Goal: Navigation & Orientation: Locate item on page

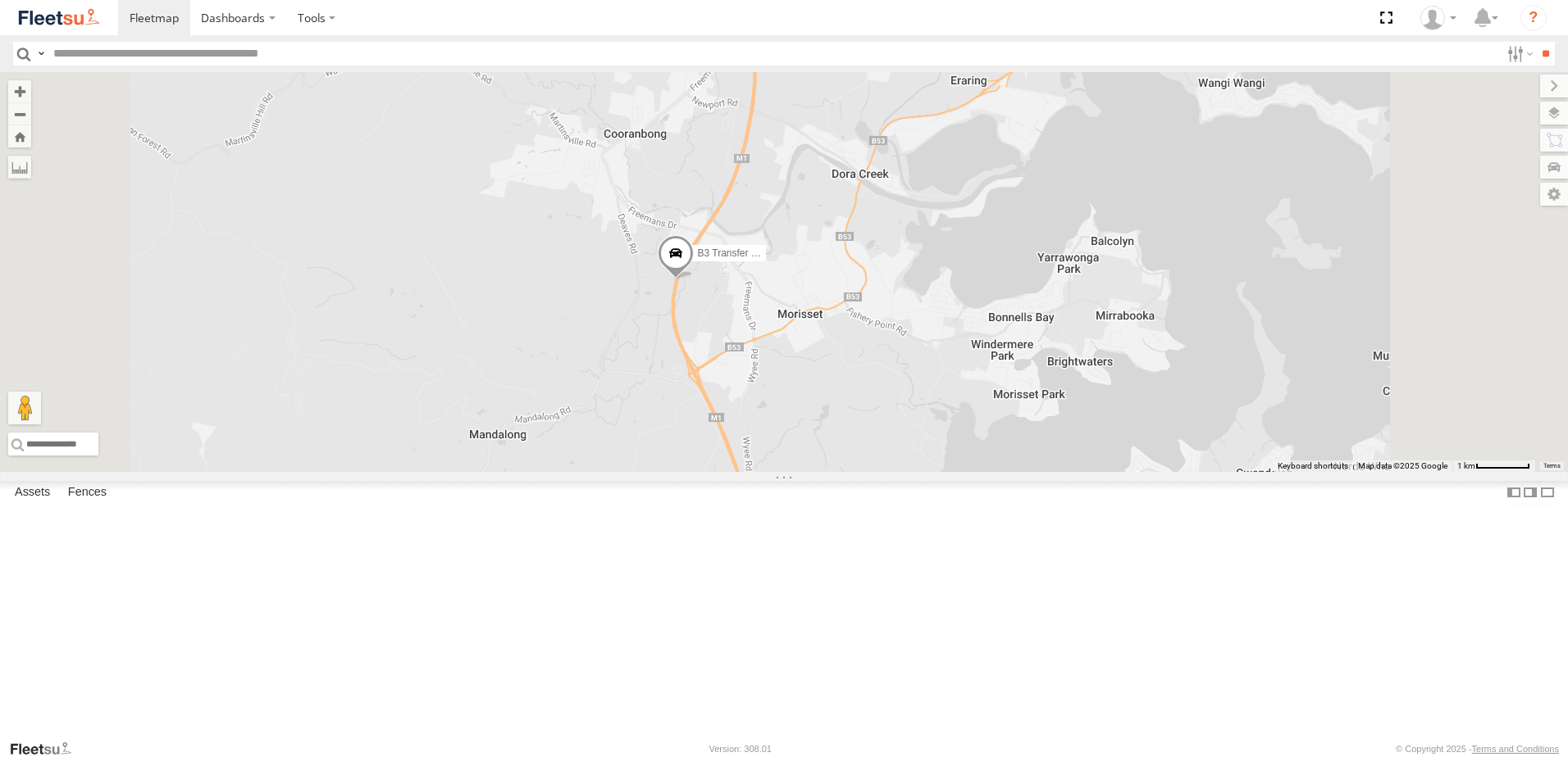
drag, startPoint x: 897, startPoint y: 328, endPoint x: 906, endPoint y: 420, distance: 92.4
click at [906, 420] on div "B3 Transfer Truck C3 Timber Truck L3 Plasterboard Truck LX3 Express Ute C2 Timb…" at bounding box center [784, 272] width 1568 height 400
click at [693, 286] on span at bounding box center [675, 263] width 36 height 44
click at [952, 472] on div "B3 Transfer Truck" at bounding box center [784, 272] width 1568 height 400
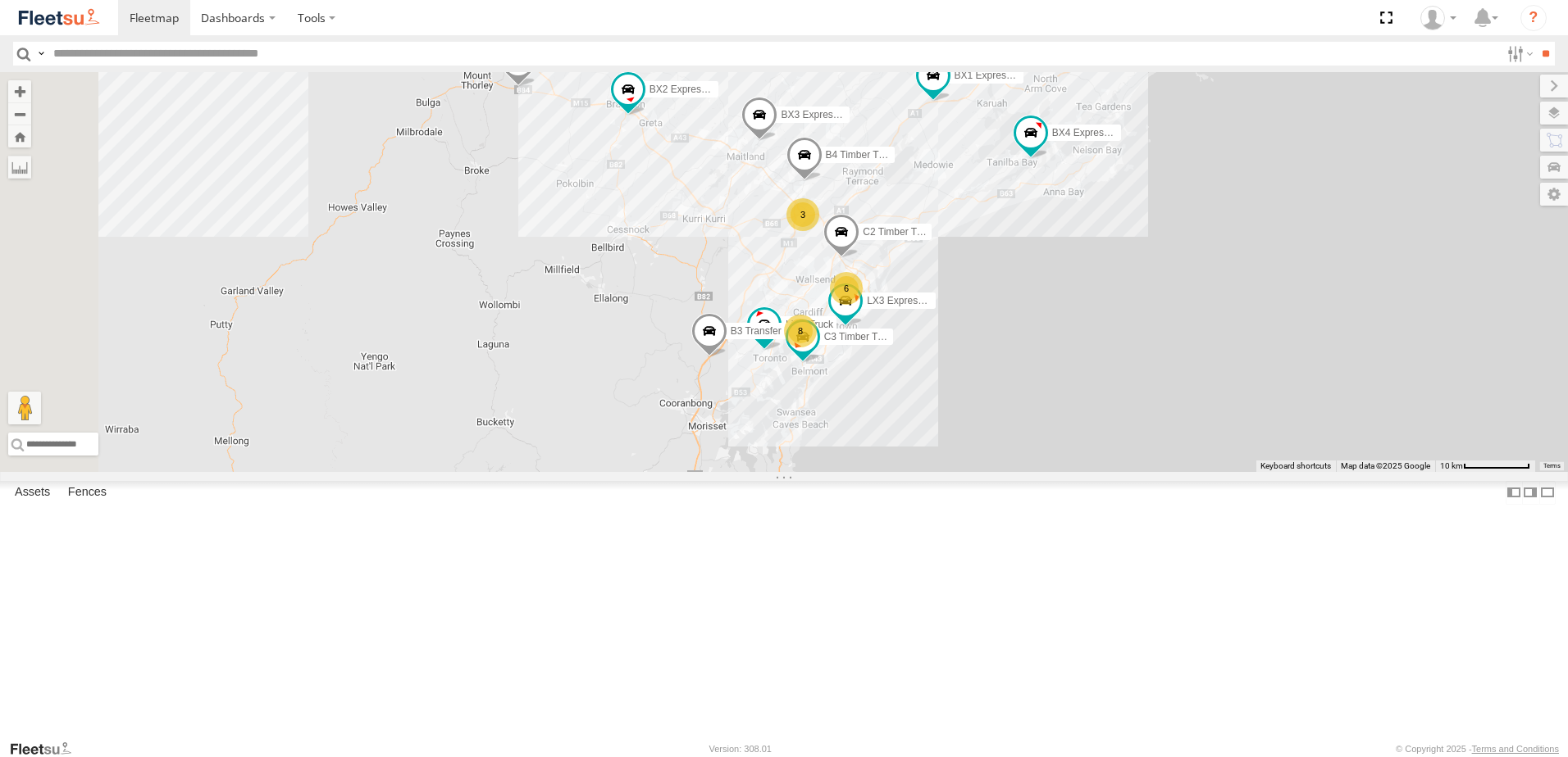
click at [727, 358] on span at bounding box center [709, 336] width 36 height 44
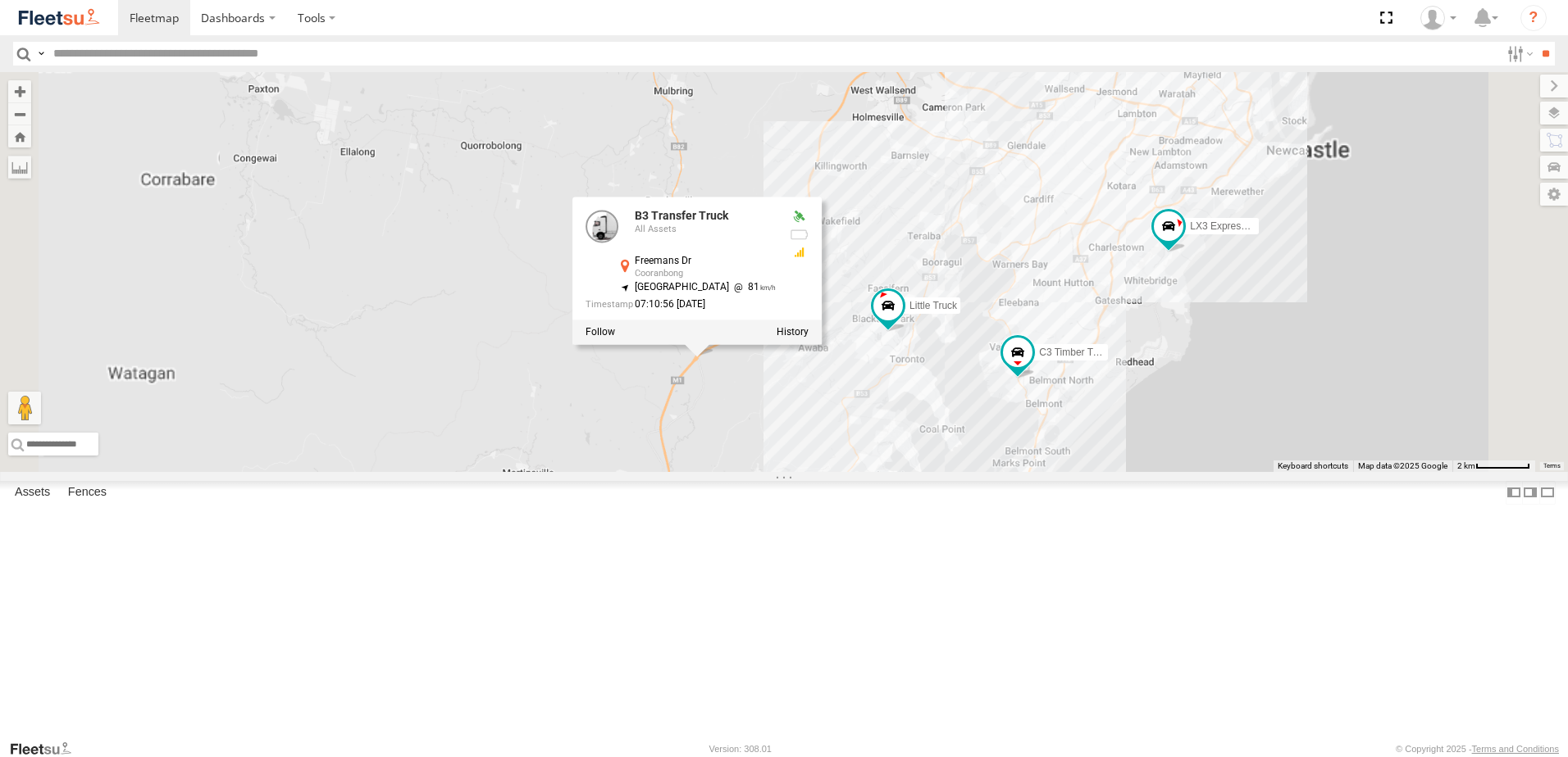
click at [934, 472] on div "B3 Transfer Truck B4 Timber Truck BX1 Express Ute B2 Timber Truck C3 Timber Tru…" at bounding box center [784, 272] width 1568 height 400
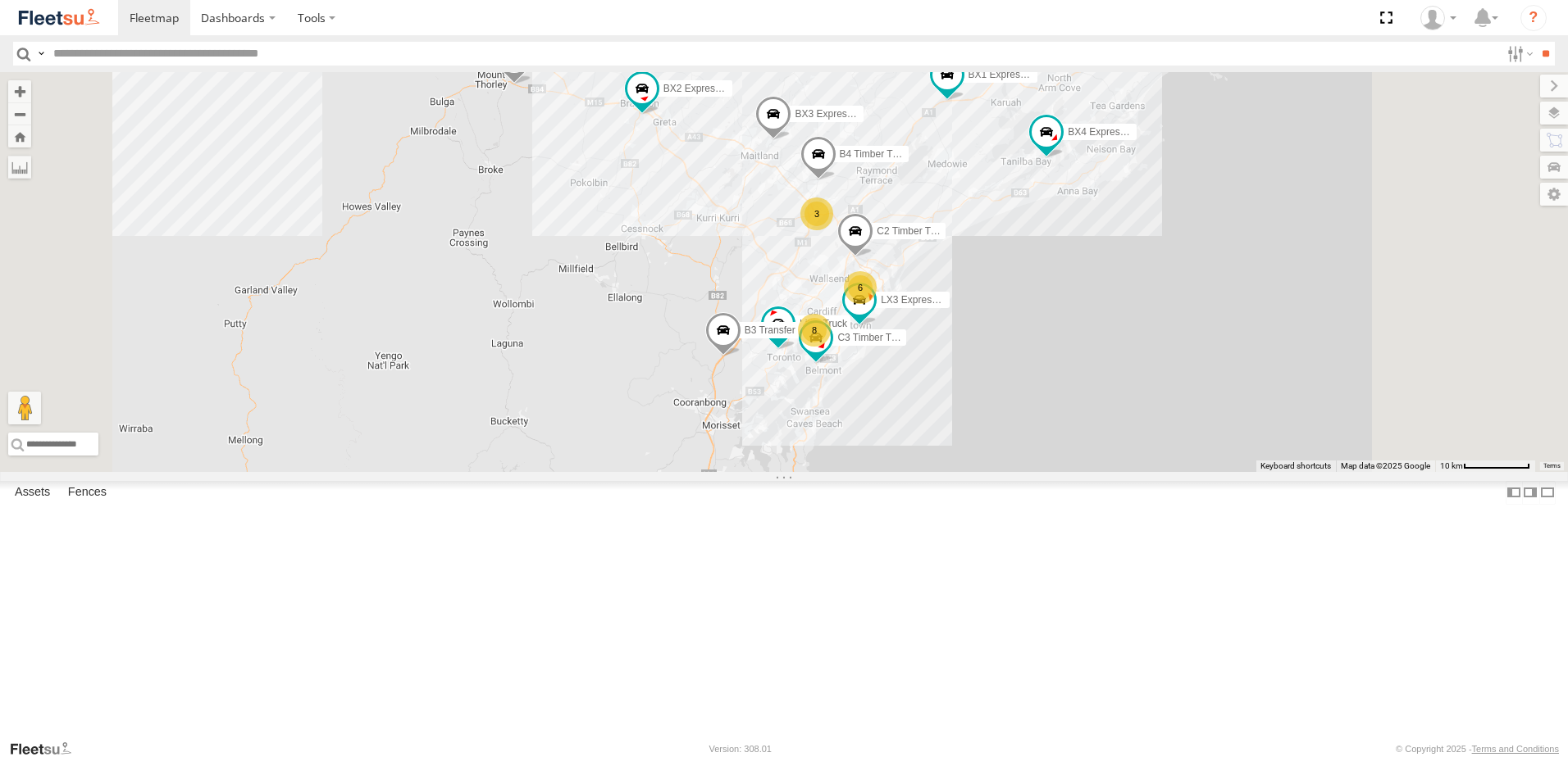
click at [741, 357] on span at bounding box center [723, 335] width 36 height 44
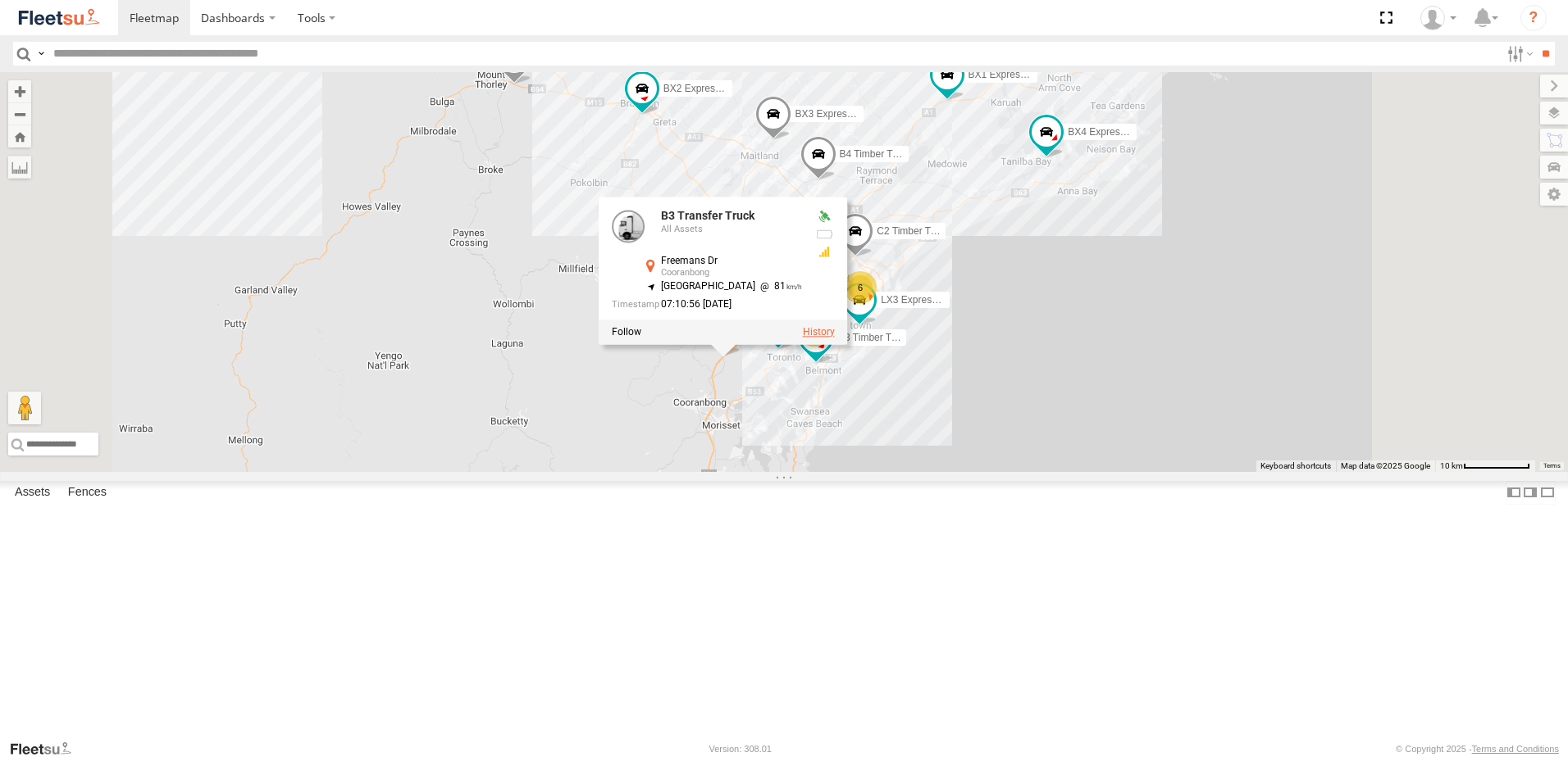
click at [835, 338] on label at bounding box center [819, 333] width 32 height 12
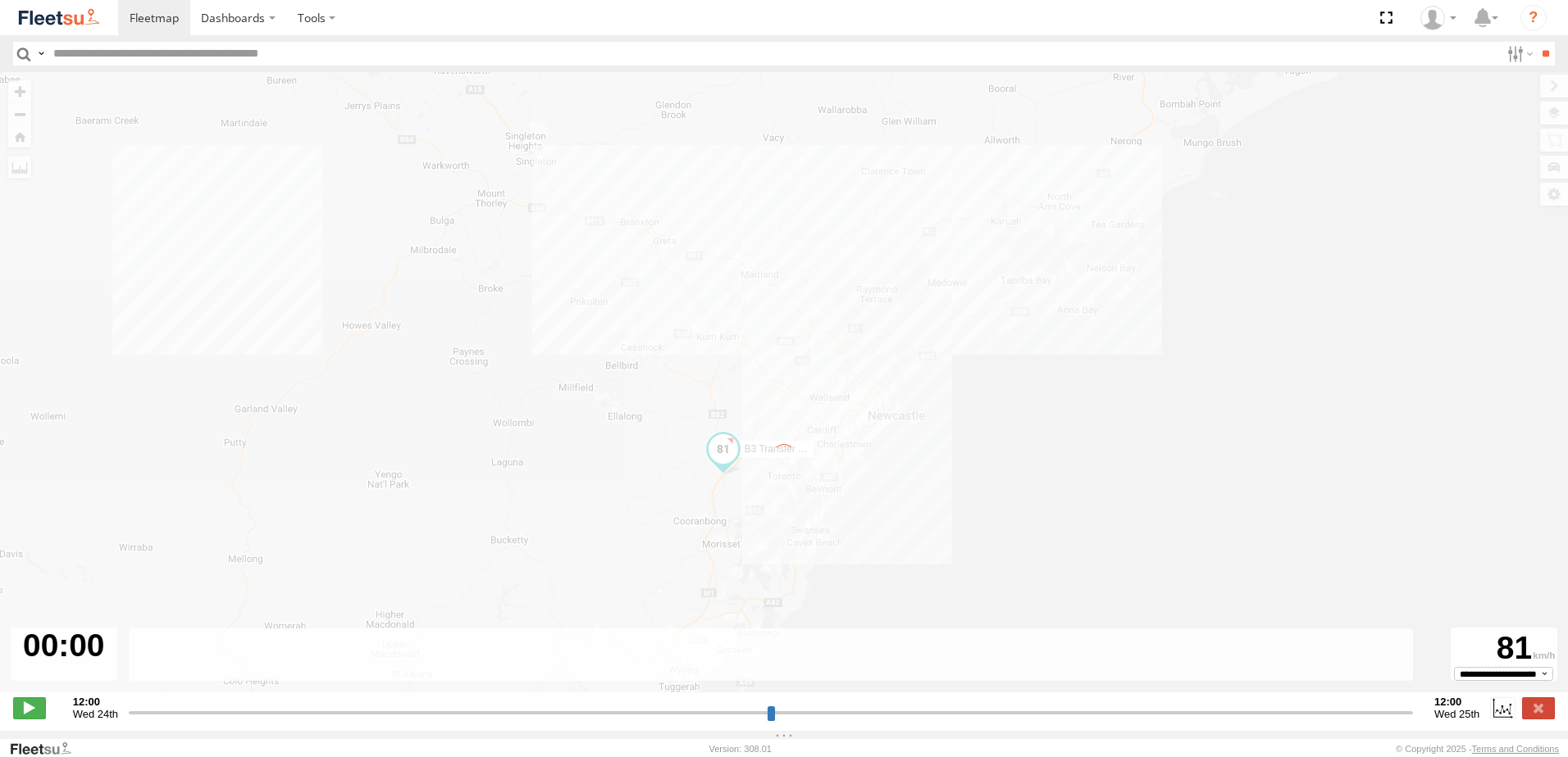
type input "**********"
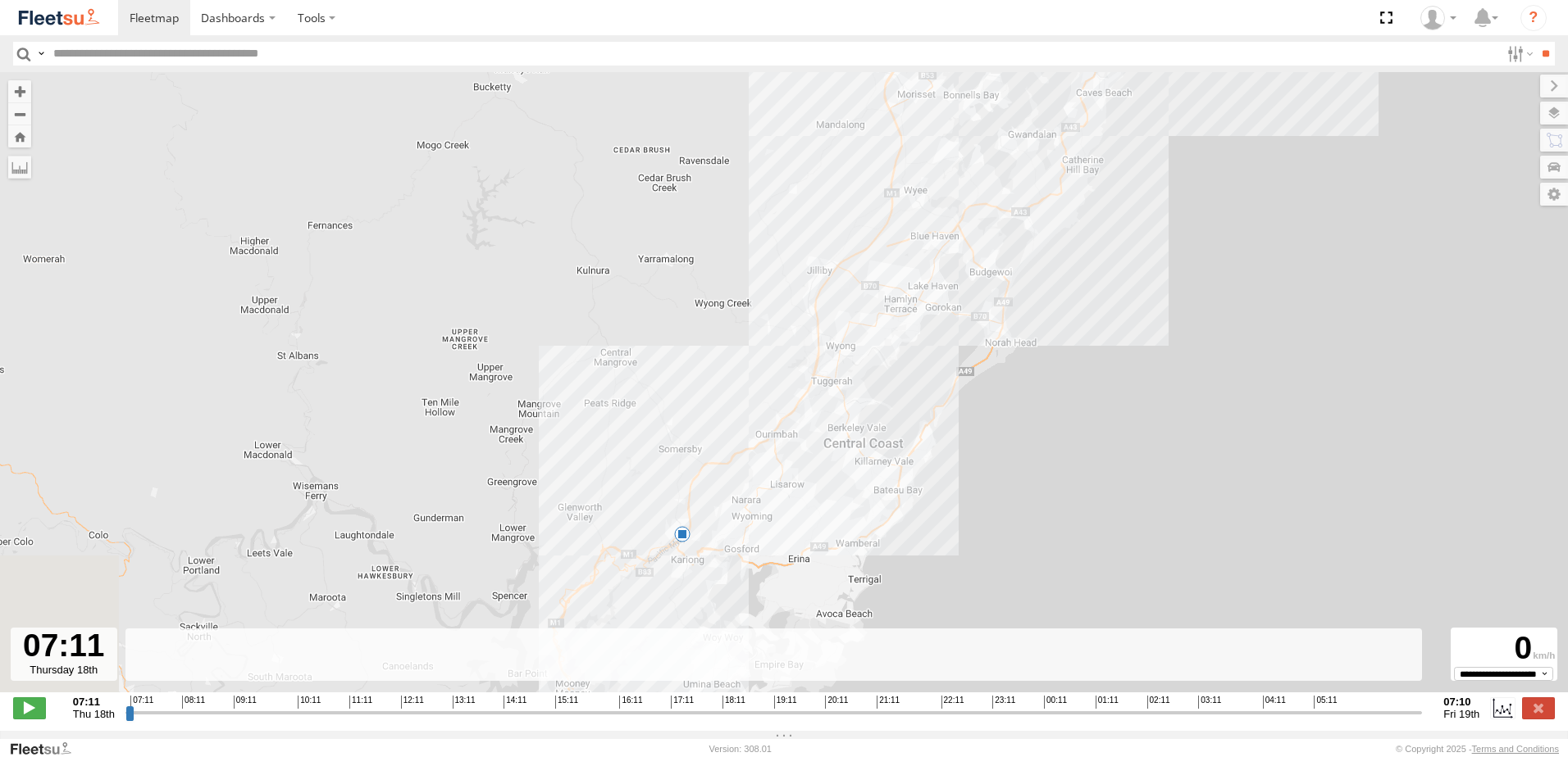
drag, startPoint x: 717, startPoint y: 573, endPoint x: 1033, endPoint y: 346, distance: 389.1
click at [1033, 348] on div "B3 Transfer Truck 09:22 Thu 10:15 Thu 10:42 Thu 11:45 Thu 13:02 Thu 14:57 Thu 1…" at bounding box center [784, 390] width 1568 height 637
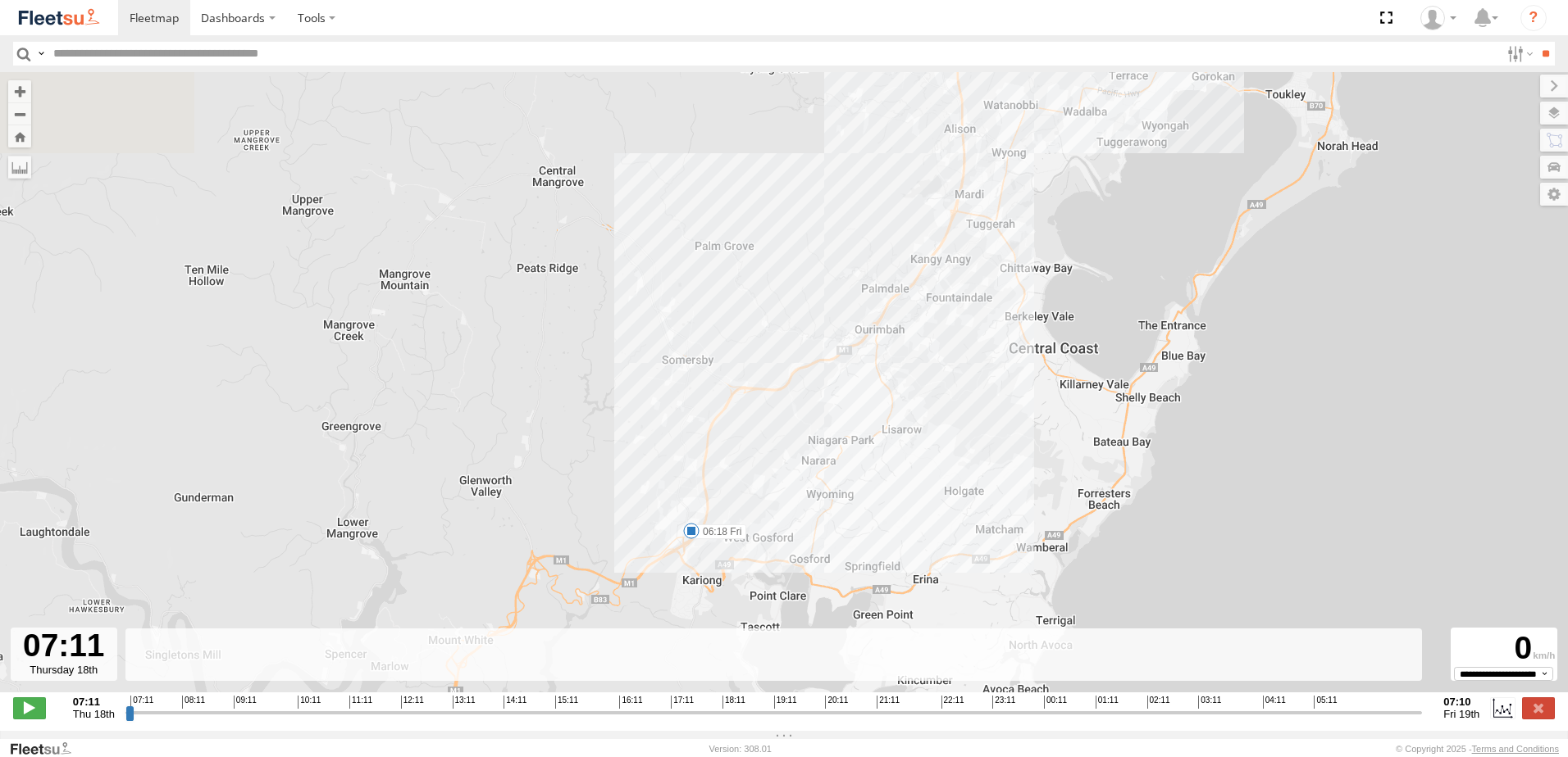
drag, startPoint x: 1158, startPoint y: 432, endPoint x: 841, endPoint y: 508, distance: 326.0
click at [842, 511] on div "B3 Transfer Truck 09:22 Thu 10:15 Thu 10:42 Thu 11:45 Thu 13:02 Thu 14:57 Thu 1…" at bounding box center [784, 390] width 1568 height 637
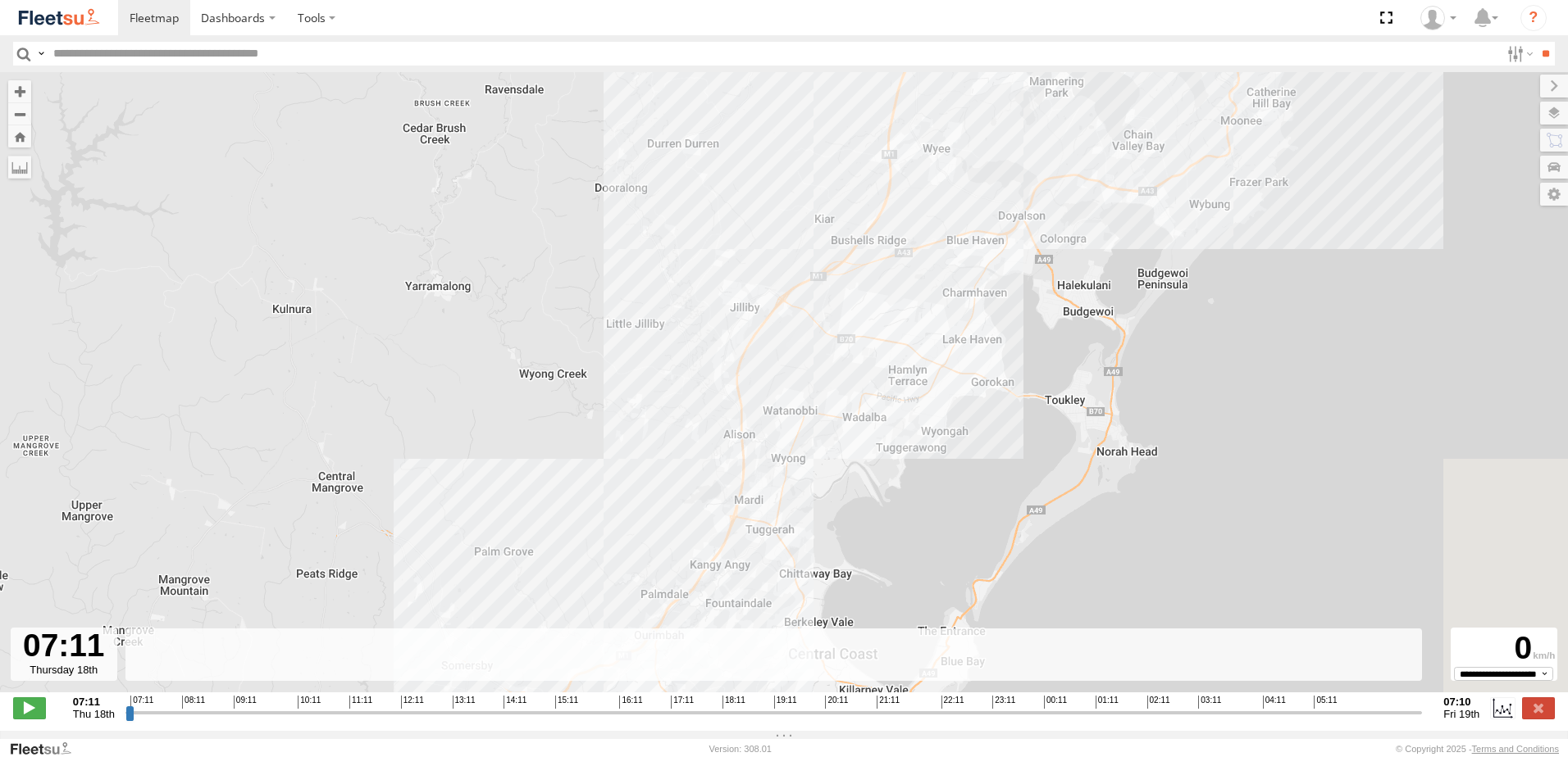
drag, startPoint x: 1094, startPoint y: 215, endPoint x: 856, endPoint y: 524, distance: 390.0
click at [857, 577] on div "B3 Transfer Truck 09:22 Thu 10:15 Thu 10:42 Thu 11:45 Thu 13:02 Thu 14:57 Thu 1…" at bounding box center [784, 390] width 1568 height 637
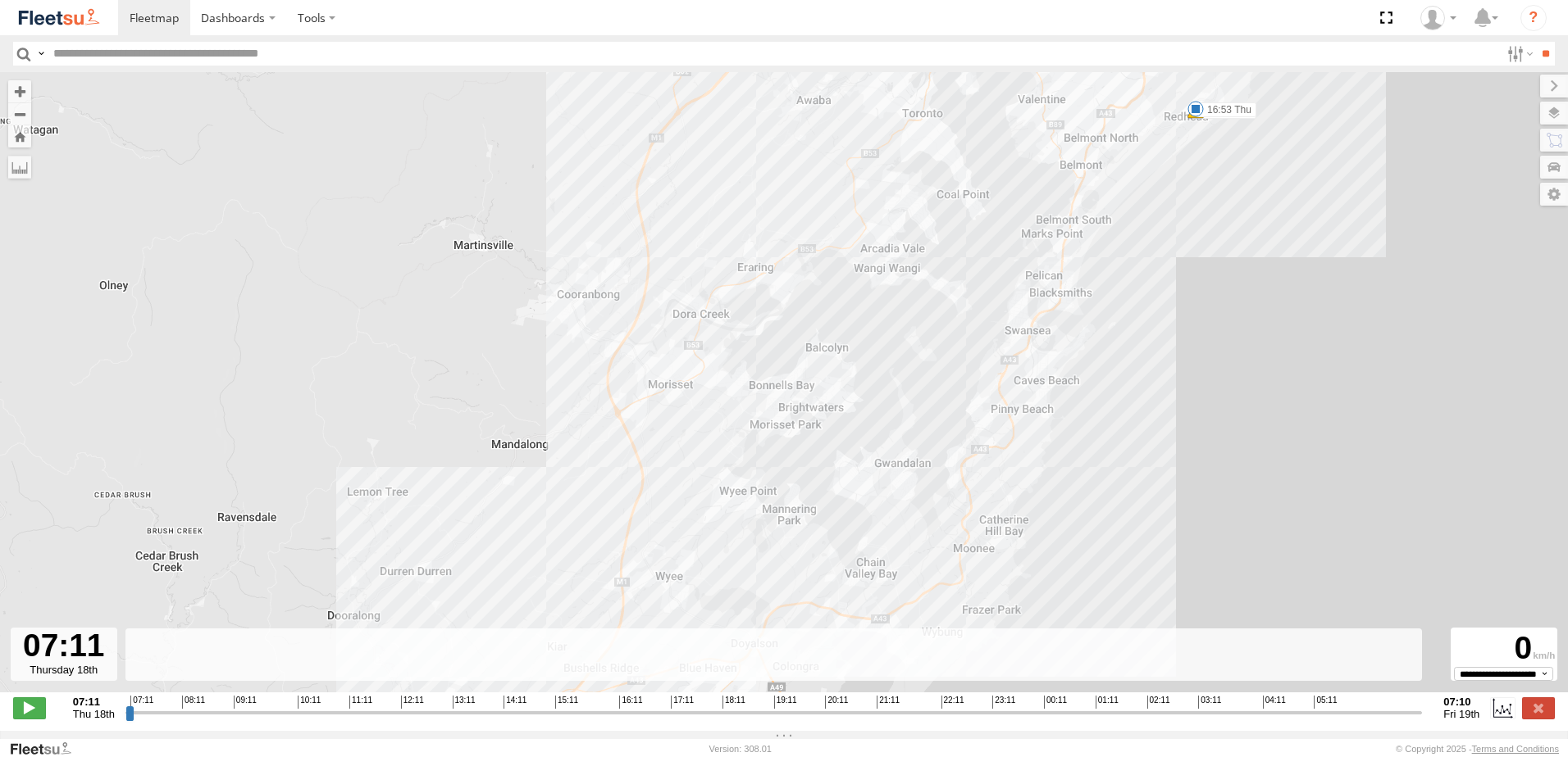
drag, startPoint x: 1093, startPoint y: 404, endPoint x: 1012, endPoint y: 555, distance: 171.4
click at [991, 620] on div "B3 Transfer Truck 09:22 Thu 10:15 Thu 10:42 Thu 11:45 Thu 13:02 Thu 14:57 Thu 1…" at bounding box center [784, 390] width 1568 height 637
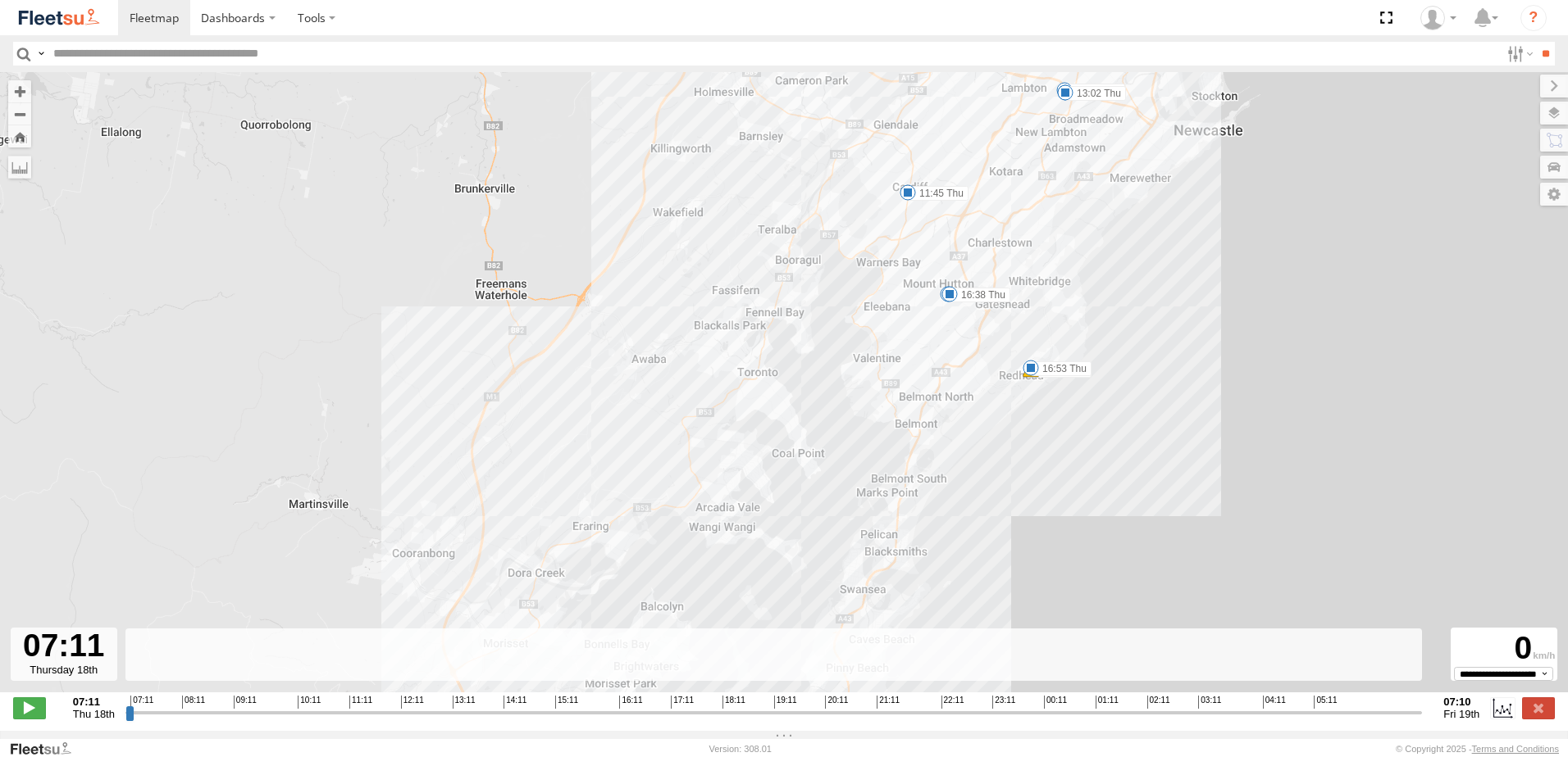
drag, startPoint x: 1173, startPoint y: 360, endPoint x: 1028, endPoint y: 571, distance: 256.0
click at [1028, 571] on div "B3 Transfer Truck 09:22 Thu 10:15 Thu 10:42 Thu 11:45 Thu 13:02 Thu 14:57 Thu 1…" at bounding box center [784, 390] width 1568 height 637
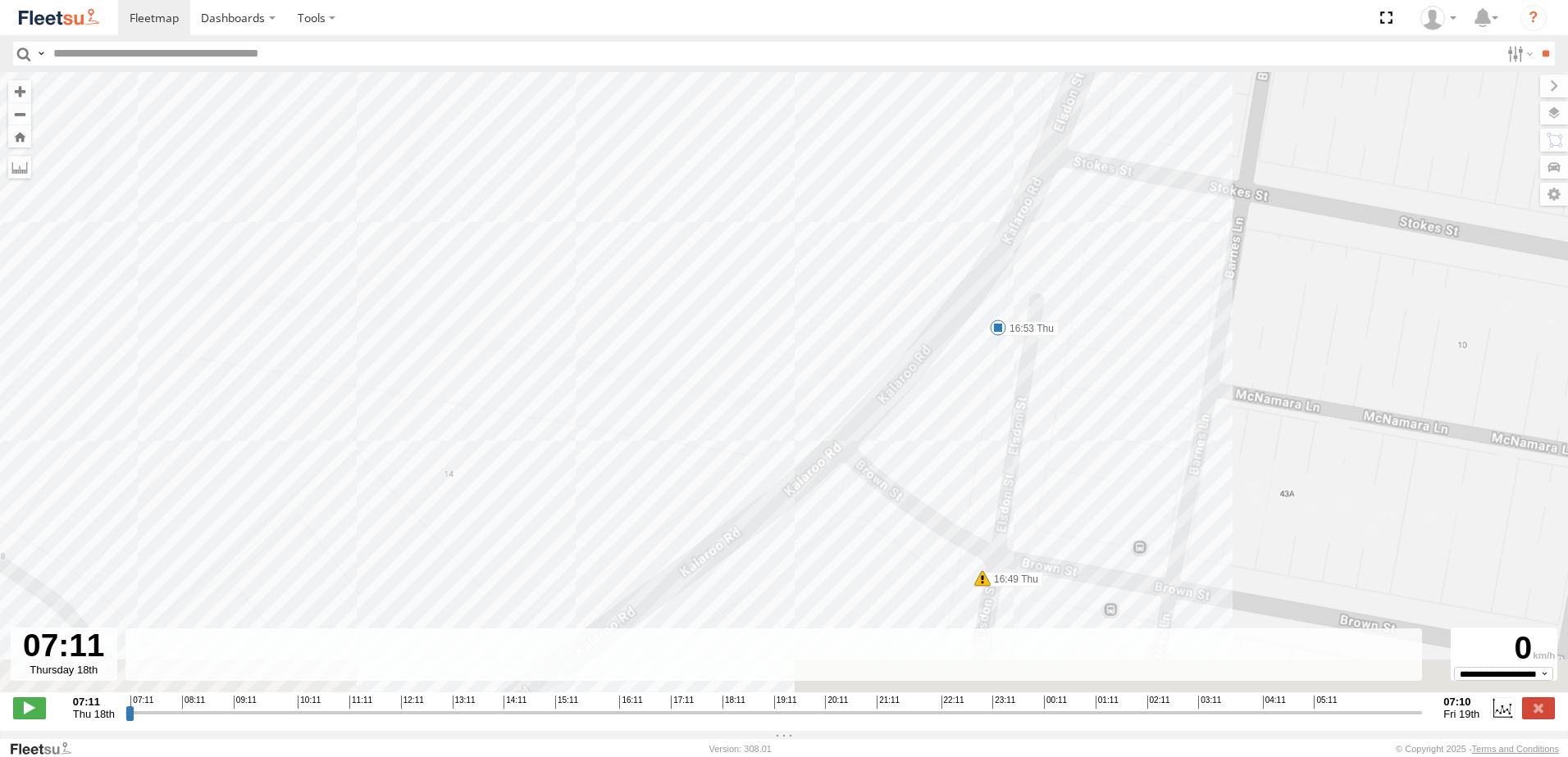
drag, startPoint x: 1057, startPoint y: 465, endPoint x: 1075, endPoint y: 345, distance: 121.3
click at [1075, 345] on div "B3 Transfer Truck 09:22 Thu 10:15 Thu 10:42 Thu 11:45 Thu 13:02 Thu 14:57 Thu 1…" at bounding box center [784, 390] width 1568 height 637
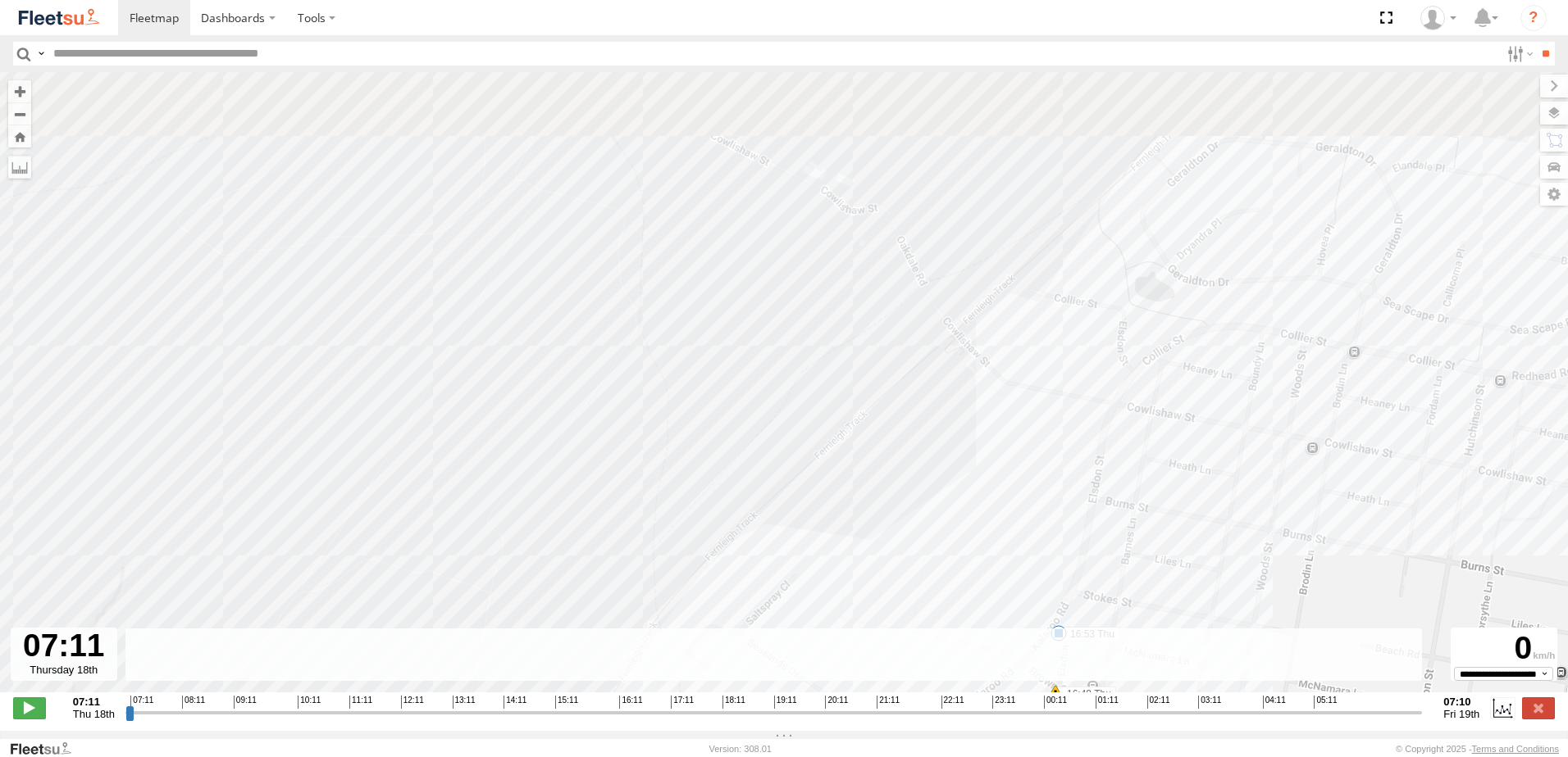
drag, startPoint x: 1178, startPoint y: 389, endPoint x: 1119, endPoint y: 630, distance: 248.1
click at [1119, 630] on div "B3 Transfer Truck 09:22 Thu 10:15 Thu 10:42 Thu 11:45 Thu 13:02 Thu 14:57 Thu 1…" at bounding box center [784, 390] width 1568 height 637
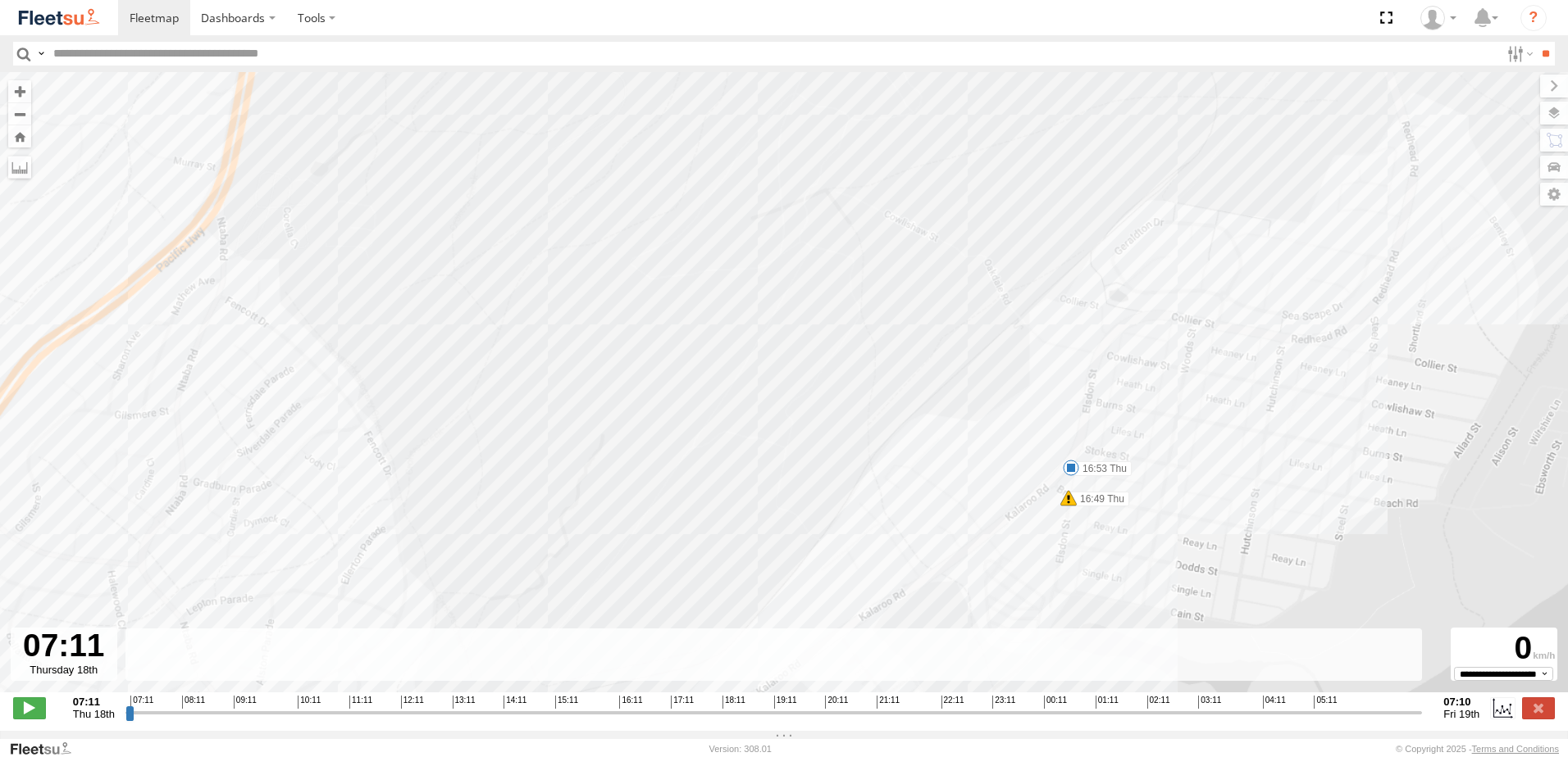
drag, startPoint x: 1140, startPoint y: 498, endPoint x: 1127, endPoint y: 420, distance: 79.1
click at [1127, 420] on div "B3 Transfer Truck 09:22 Thu 10:15 Thu 10:42 Thu 11:45 Thu 13:02 Thu 14:57 Thu 1…" at bounding box center [784, 390] width 1568 height 637
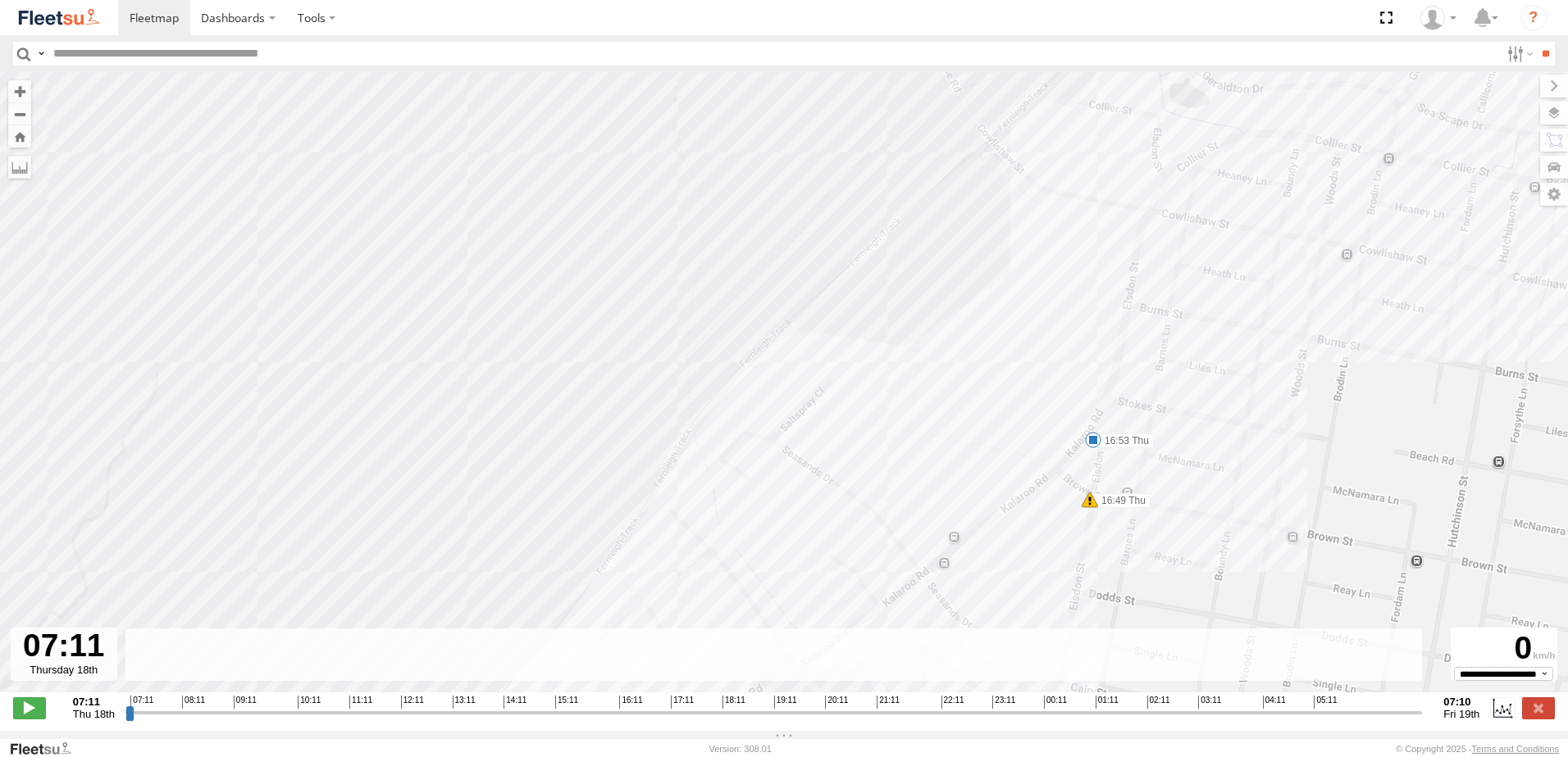
drag, startPoint x: 1192, startPoint y: 498, endPoint x: 1176, endPoint y: 392, distance: 107.2
click at [1176, 394] on div "B3 Transfer Truck 09:22 Thu 10:15 Thu 10:42 Thu 11:45 Thu 13:02 Thu 14:57 Thu 1…" at bounding box center [784, 390] width 1568 height 637
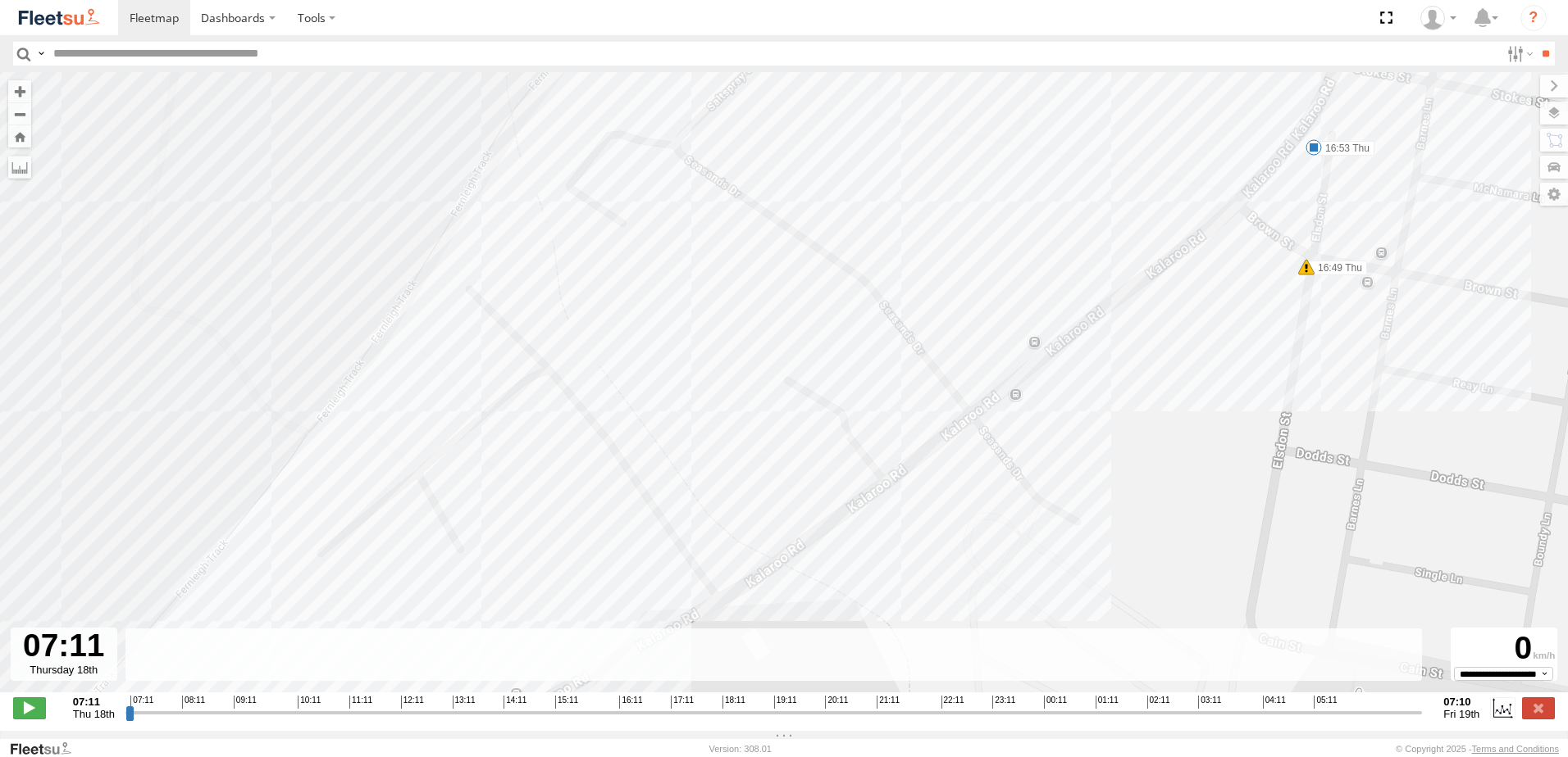
drag, startPoint x: 1028, startPoint y: 553, endPoint x: 1181, endPoint y: 386, distance: 226.5
click at [1181, 386] on div "B3 Transfer Truck 09:22 Thu 10:15 Thu 10:42 Thu 11:45 Thu 13:02 Thu 14:57 Thu 1…" at bounding box center [784, 390] width 1568 height 637
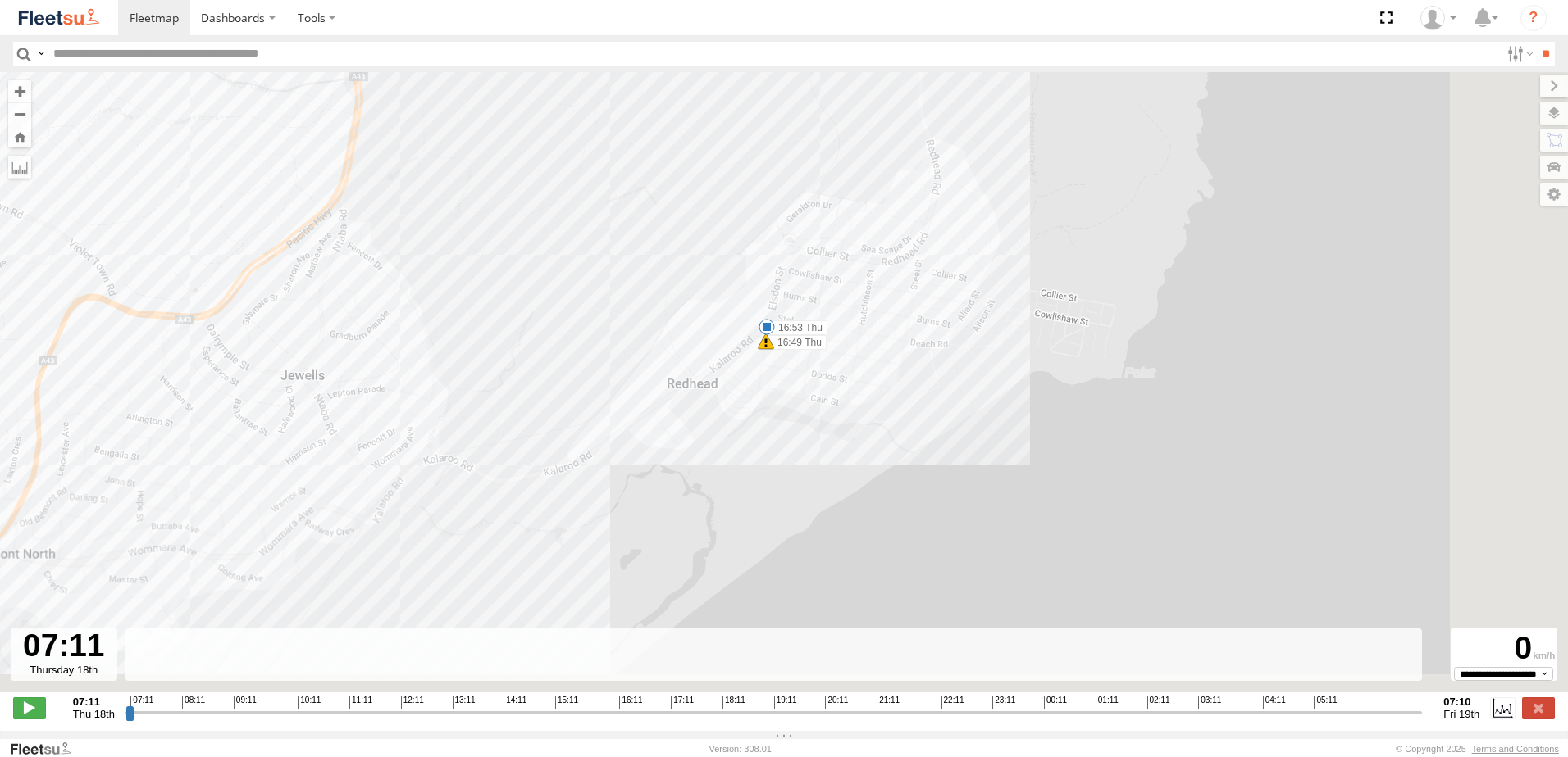
drag, startPoint x: 1243, startPoint y: 430, endPoint x: 796, endPoint y: 354, distance: 453.4
click at [804, 366] on div "B3 Transfer Truck 09:22 Thu 10:15 Thu 10:42 Thu 11:45 Thu 13:02 Thu 14:57 Thu 1…" at bounding box center [784, 390] width 1568 height 637
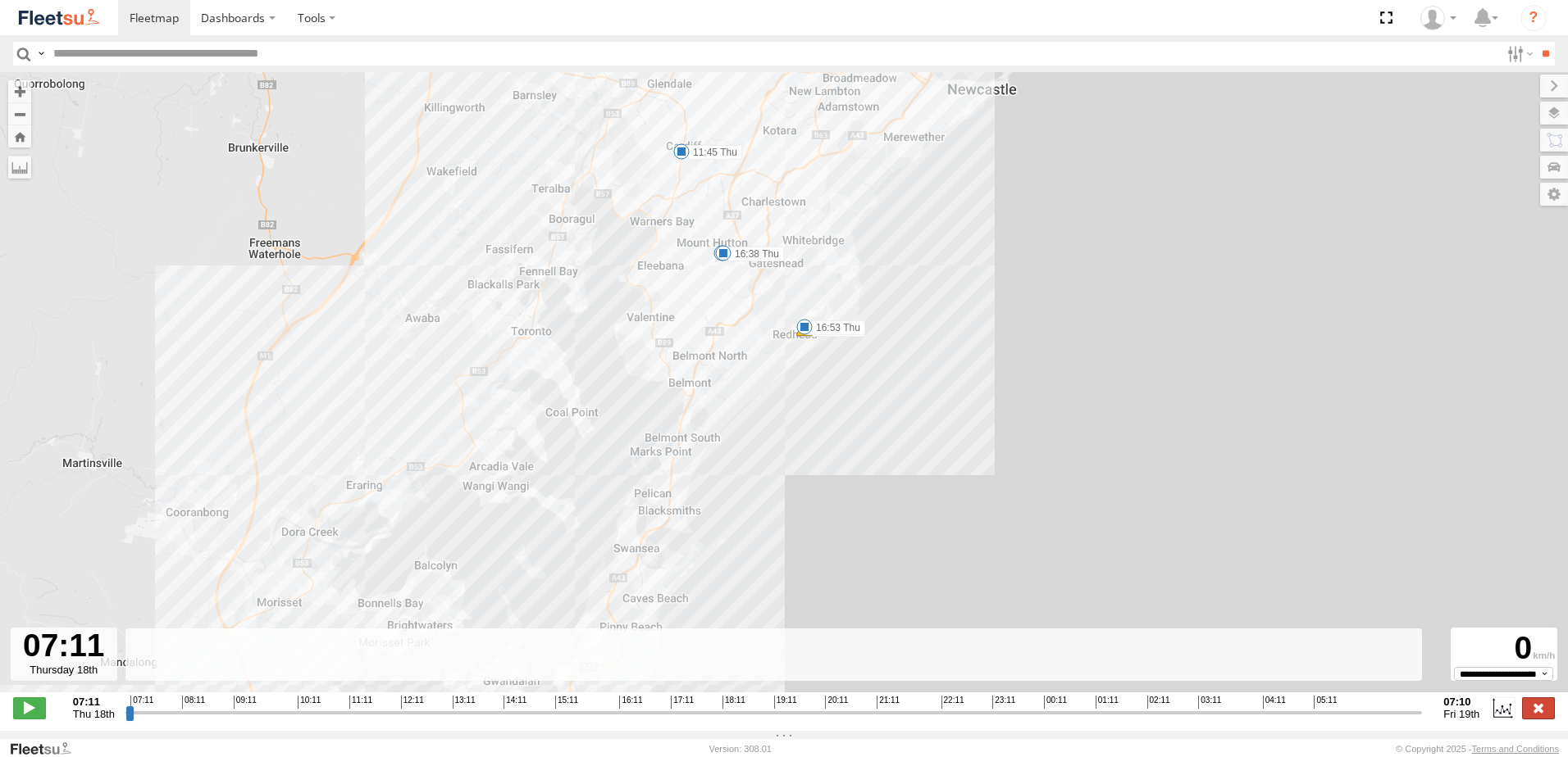
click at [1535, 715] on label at bounding box center [1539, 708] width 33 height 21
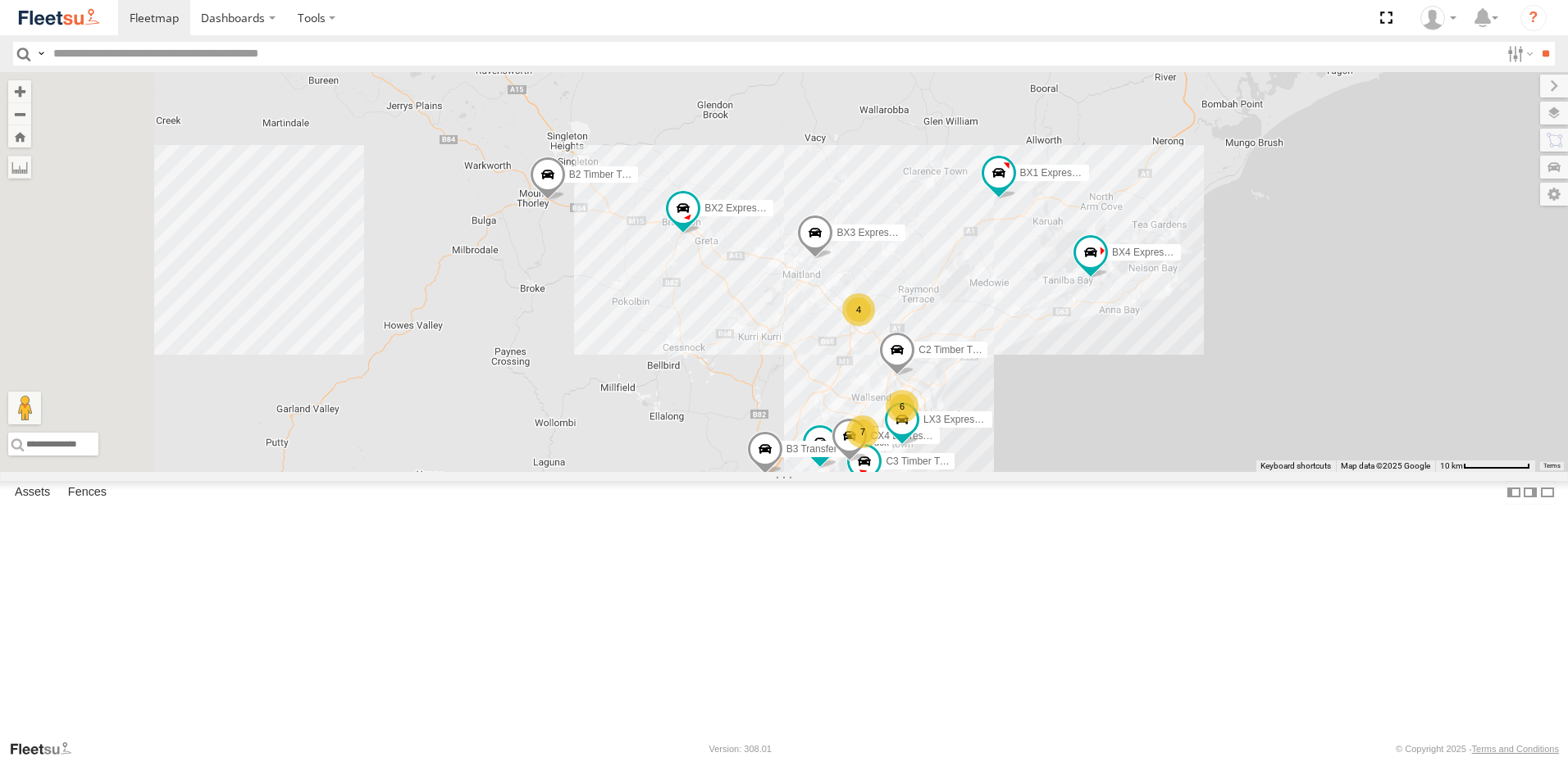
drag, startPoint x: 867, startPoint y: 267, endPoint x: 907, endPoint y: 423, distance: 161.0
click at [916, 423] on div "CX4 Express Ute C3 Timber Truck B3 Transfer Truck LX3 Express Ute Little Truck …" at bounding box center [784, 272] width 1568 height 400
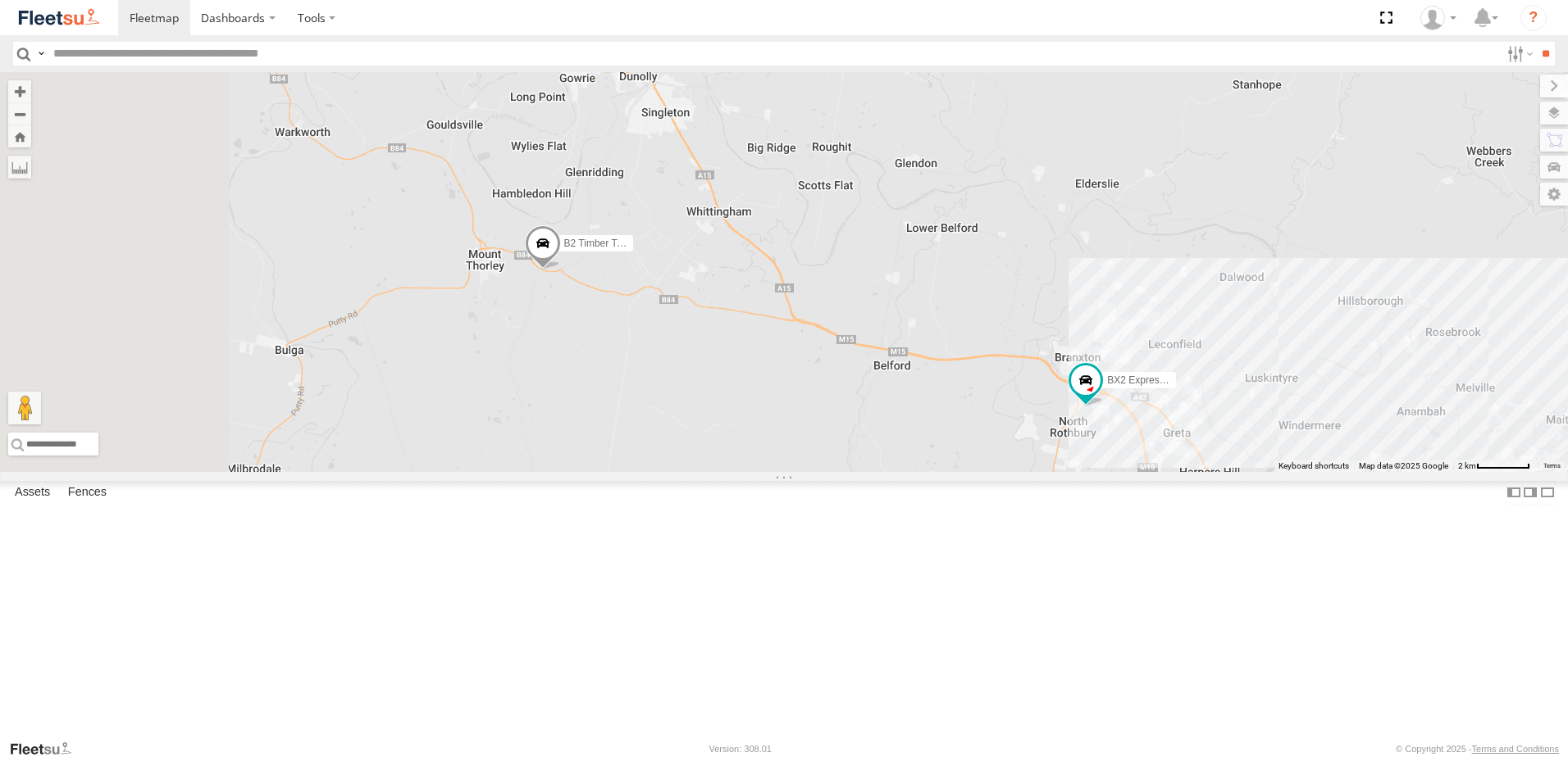
drag, startPoint x: 771, startPoint y: 486, endPoint x: 831, endPoint y: 485, distance: 60.0
click at [831, 472] on div "CX4 Express Ute C3 Timber Truck B3 Transfer Truck LX3 Express Ute Little Truck …" at bounding box center [784, 272] width 1568 height 400
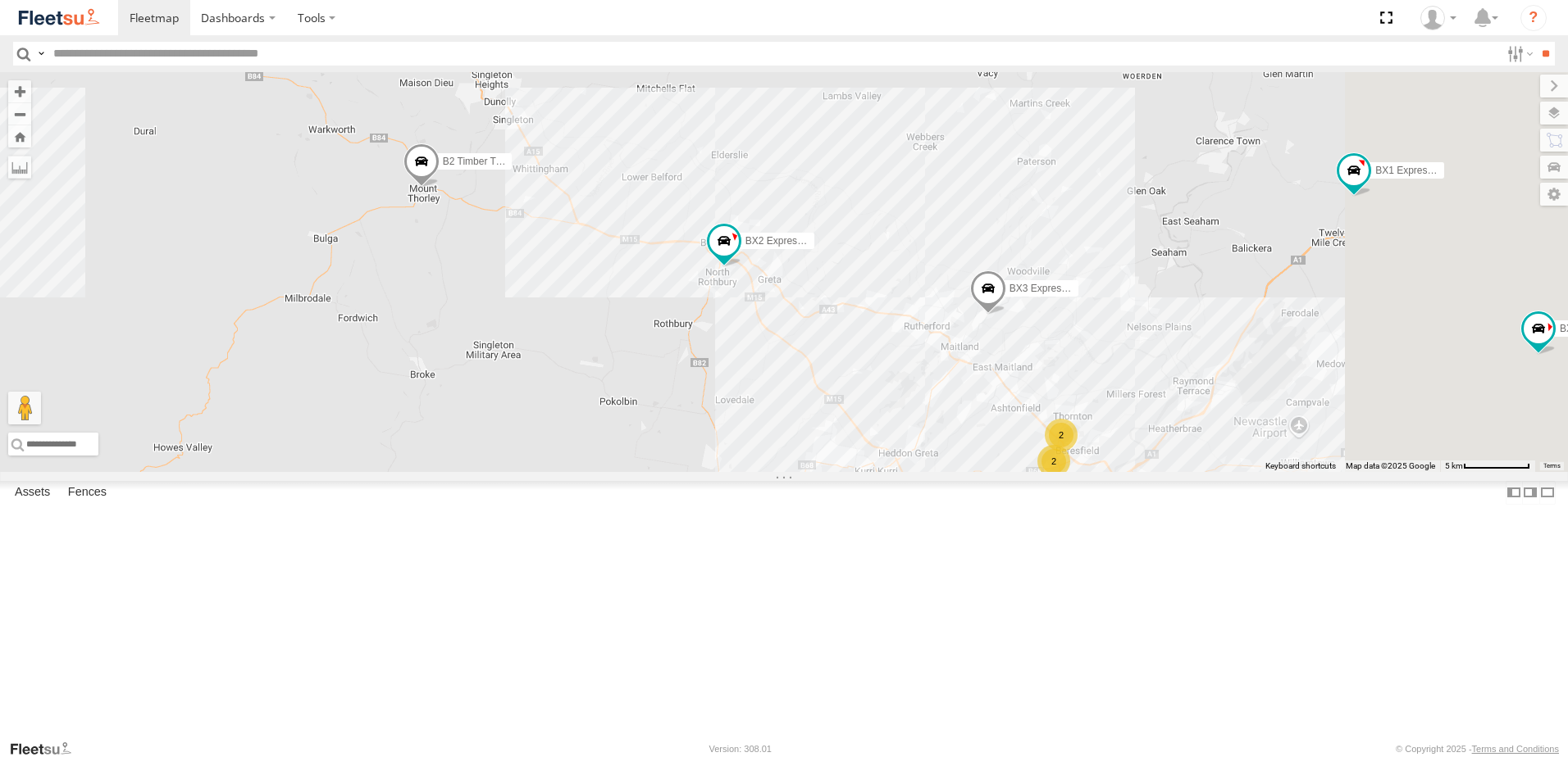
drag, startPoint x: 1184, startPoint y: 418, endPoint x: 786, endPoint y: 340, distance: 405.6
click at [787, 343] on div "CX4 Express Ute C3 Timber Truck B3 Transfer Truck LX3 Express Ute Little Truck …" at bounding box center [784, 272] width 1568 height 400
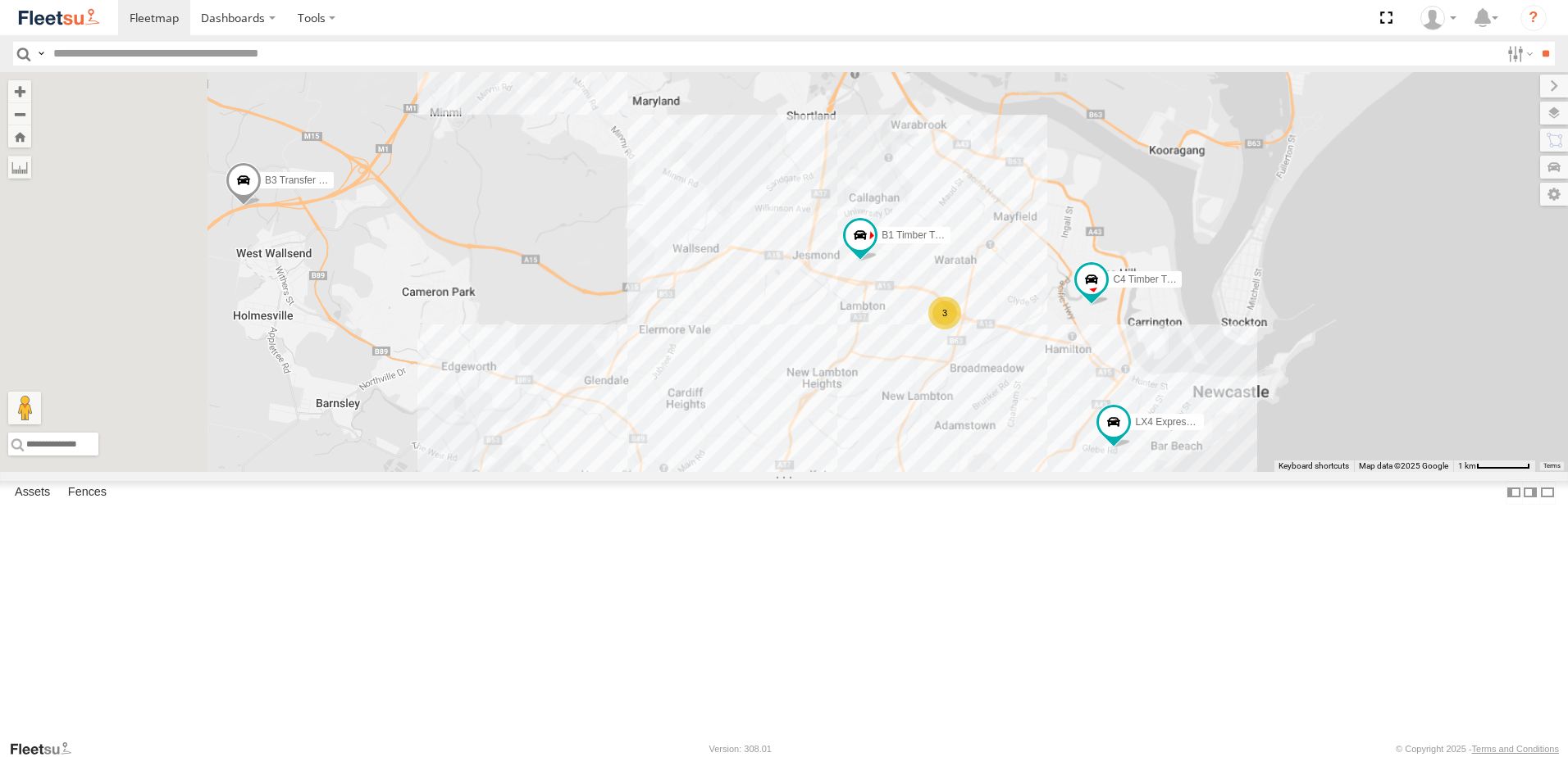
drag, startPoint x: 674, startPoint y: 411, endPoint x: 954, endPoint y: 527, distance: 303.1
click at [992, 458] on div "L3 Plasterboard Truck LX4 Express Ute B5 Timber Truck C4 Timber Truck B3 Transf…" at bounding box center [784, 272] width 1568 height 400
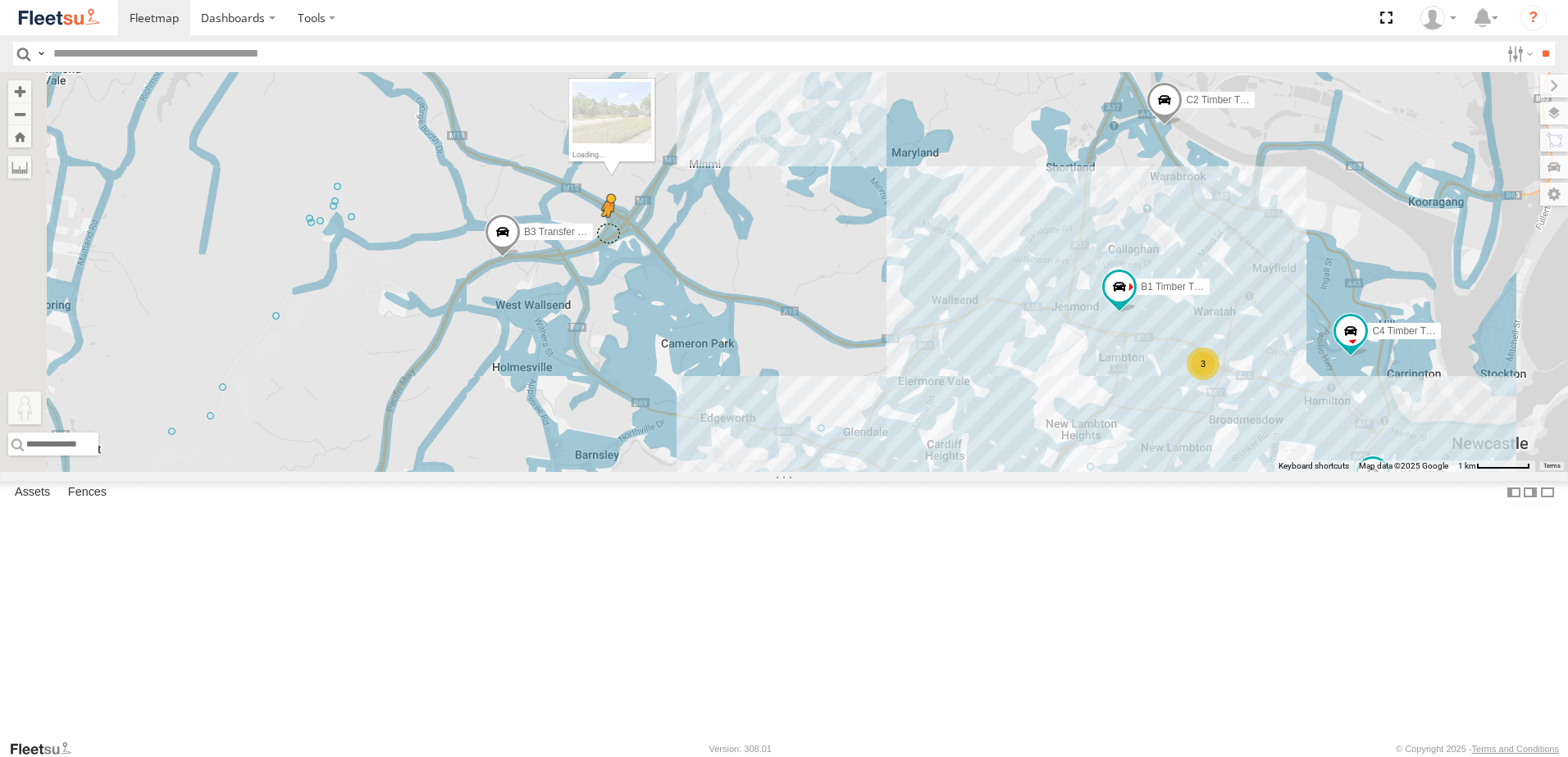
drag, startPoint x: 435, startPoint y: 678, endPoint x: 813, endPoint y: 367, distance: 489.5
click at [813, 367] on div "L3 Plasterboard Truck LX4 Express Ute B5 Timber Truck C4 Timber Truck B3 Transf…" at bounding box center [784, 272] width 1568 height 400
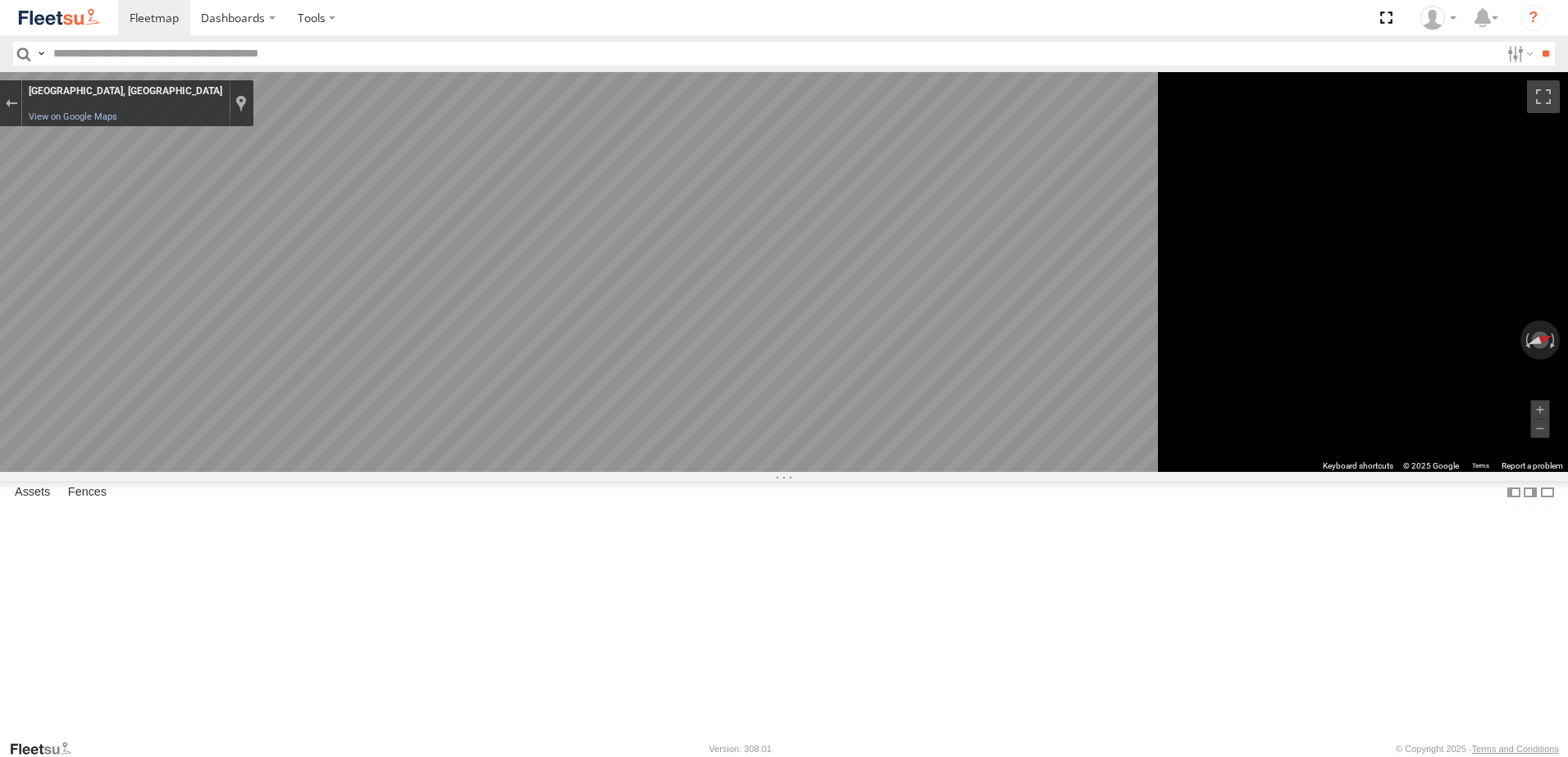
click at [1567, 363] on html "Dashboards" at bounding box center [784, 378] width 1568 height 757
click at [403, 333] on main "← Move left → Move right ↑ Move up ↓ Move down + Zoom in - Zoom out Home Jump l…" at bounding box center [784, 406] width 1568 height 667
click at [17, 106] on div "Exit the Street View" at bounding box center [10, 103] width 12 height 10
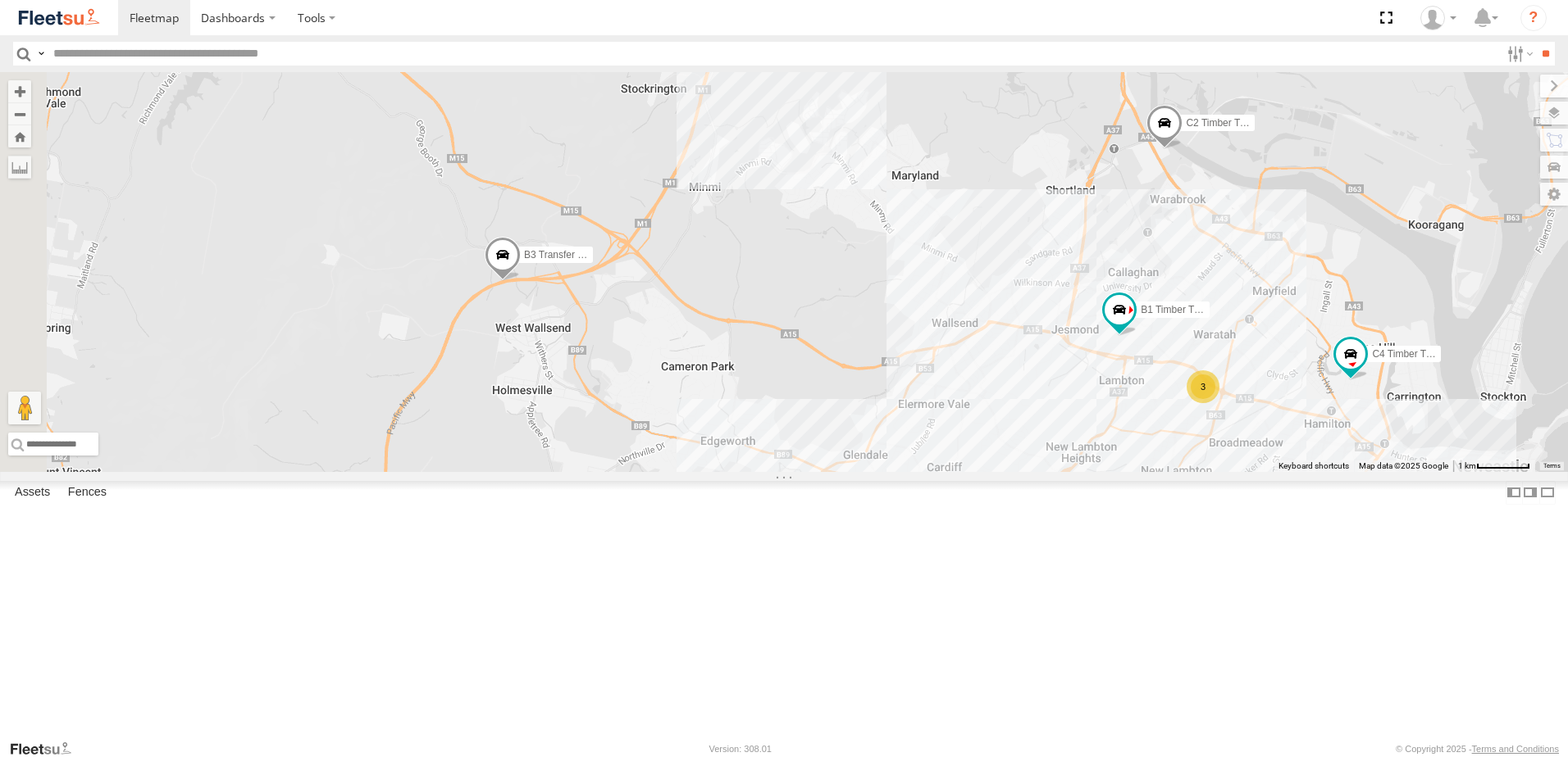
drag, startPoint x: 811, startPoint y: 241, endPoint x: 727, endPoint y: 598, distance: 366.7
click at [727, 472] on div "L3 Plasterboard Truck LX4 Express Ute B5 Timber Truck C4 Timber Truck B3 Transf…" at bounding box center [784, 272] width 1568 height 400
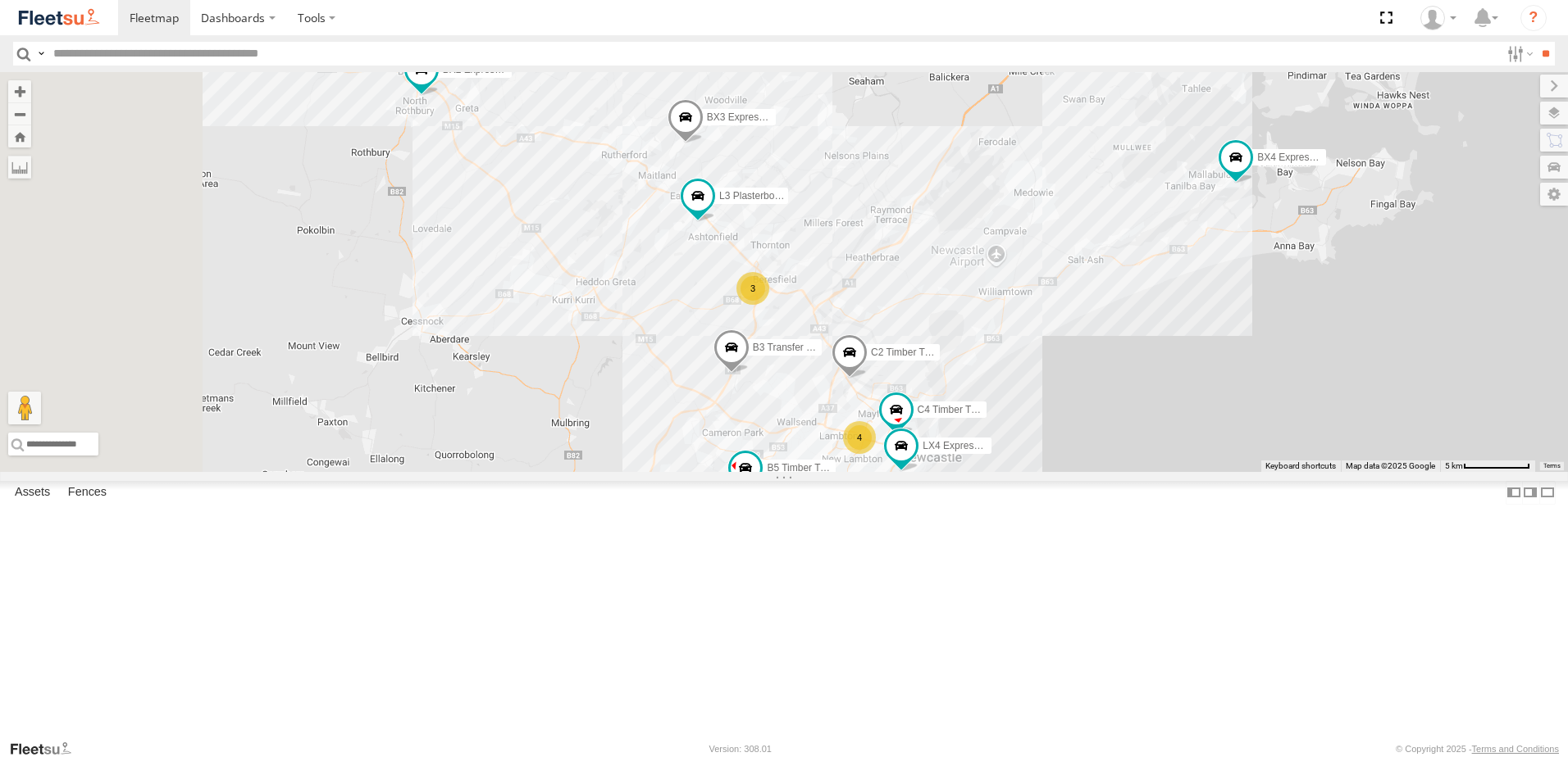
drag, startPoint x: 590, startPoint y: 303, endPoint x: 714, endPoint y: 328, distance: 126.5
click at [707, 327] on div "L3 Plasterboard Truck LX4 Express Ute C4 Timber Truck B3 Transfer Truck BX3 Exp…" at bounding box center [784, 272] width 1568 height 400
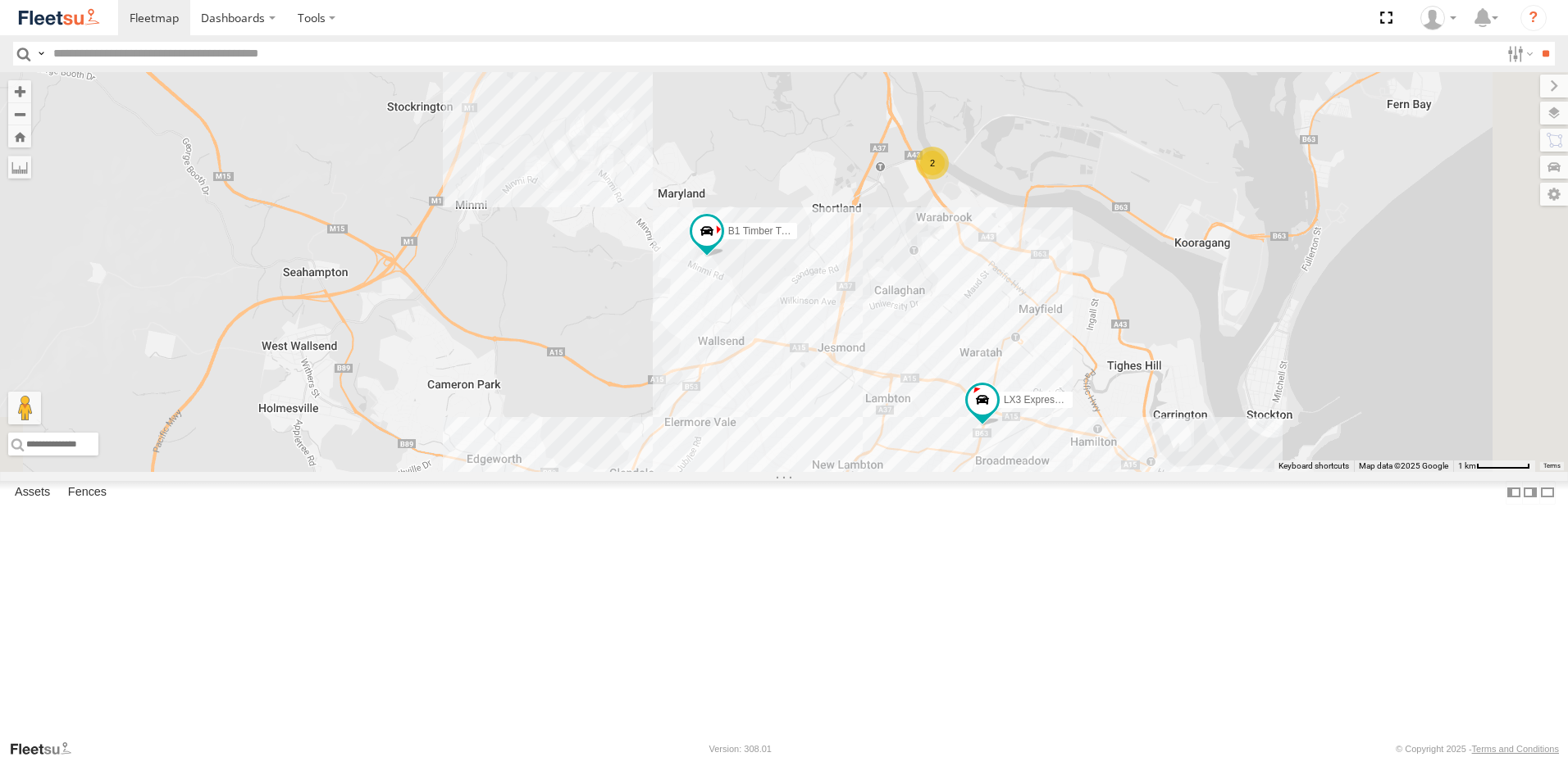
drag, startPoint x: 1102, startPoint y: 549, endPoint x: 920, endPoint y: 270, distance: 333.1
click at [920, 270] on div "L3 Plasterboard Truck LX4 Express Ute B5 Timber Truck LX3 Express Ute B1 Timber…" at bounding box center [784, 272] width 1568 height 400
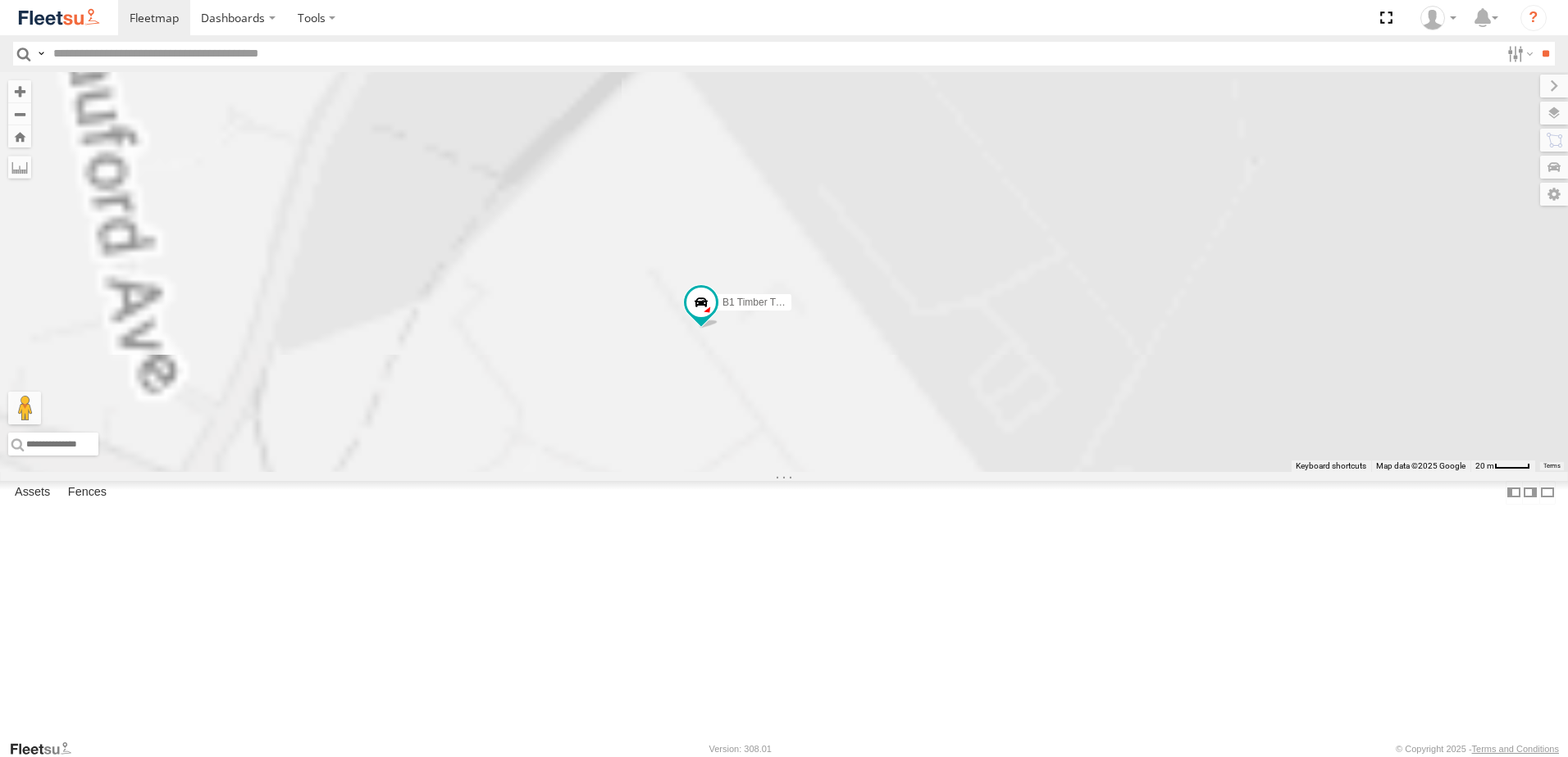
drag, startPoint x: 948, startPoint y: 374, endPoint x: 1000, endPoint y: 575, distance: 207.6
click at [1000, 472] on div "L3 Plasterboard Truck LX4 Express Ute B5 Timber Truck B1 Timber Truck Little Tr…" at bounding box center [784, 272] width 1568 height 400
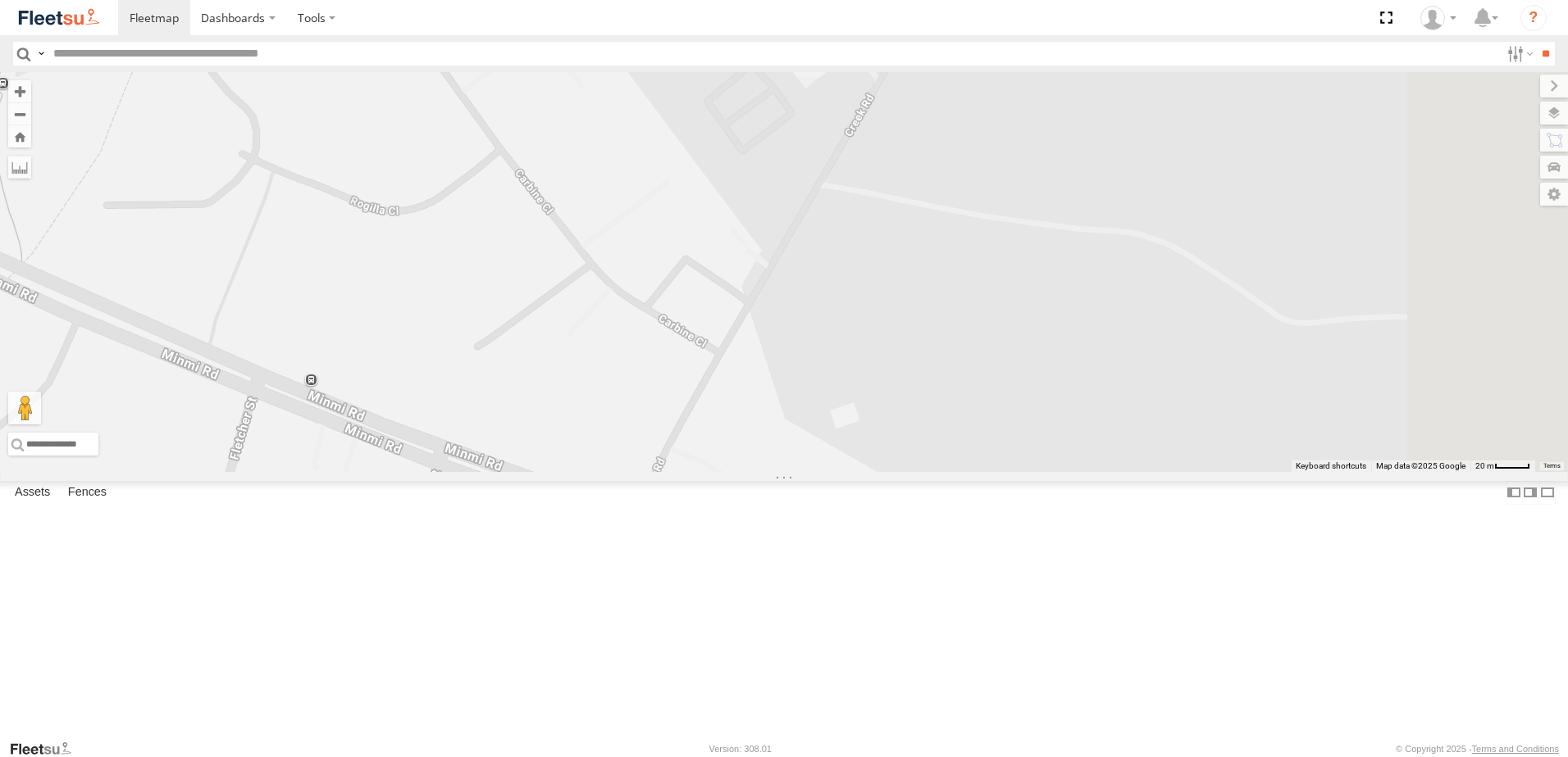
drag, startPoint x: 993, startPoint y: 562, endPoint x: 800, endPoint y: 293, distance: 331.1
click at [800, 293] on div "L3 Plasterboard Truck LX4 Express Ute B5 Timber Truck B1 Timber Truck Little Tr…" at bounding box center [784, 272] width 1568 height 400
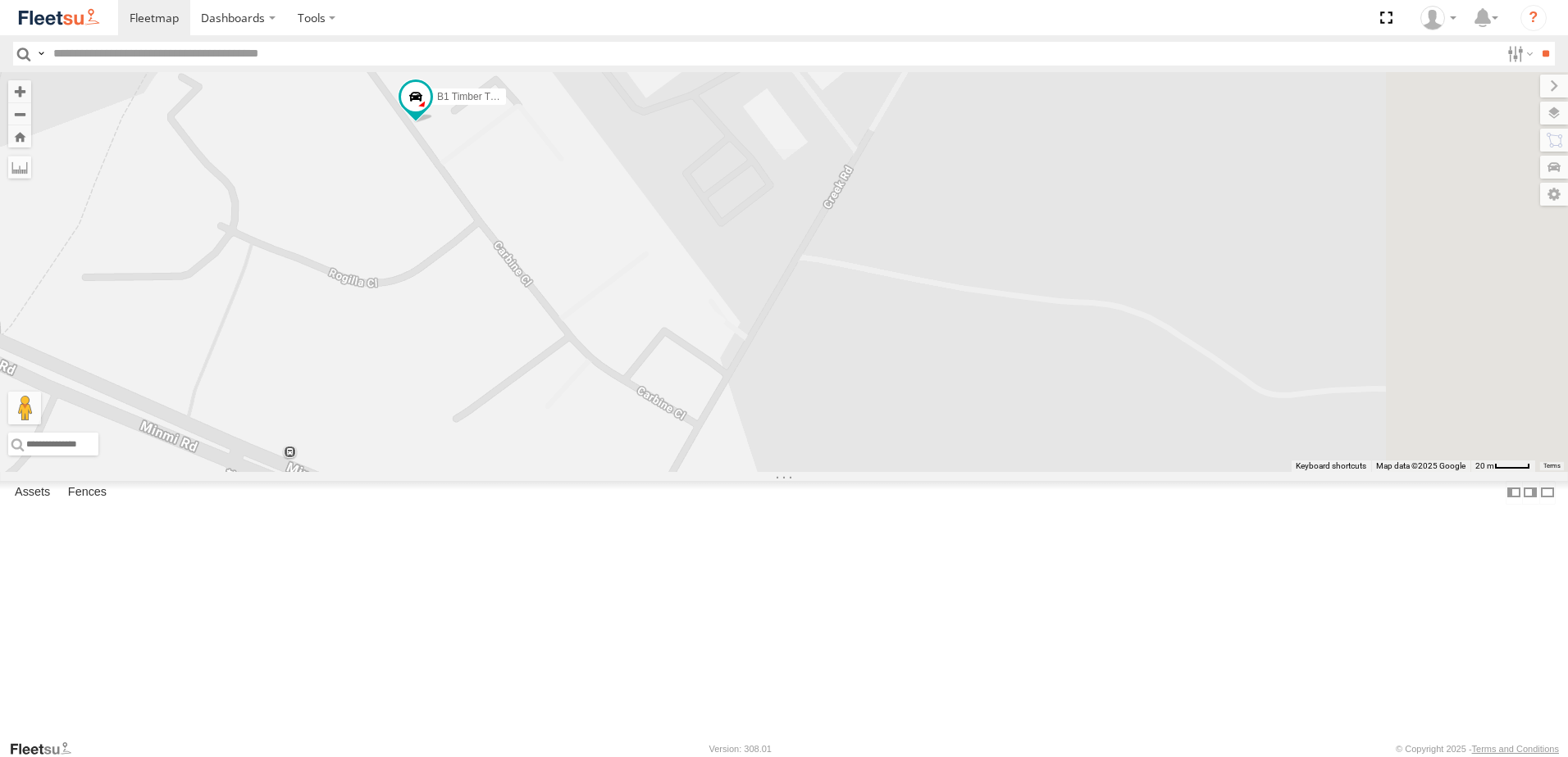
drag, startPoint x: 1049, startPoint y: 273, endPoint x: 1006, endPoint y: 406, distance: 139.8
click at [1006, 406] on div "L3 Plasterboard Truck LX4 Express Ute B5 Timber Truck B1 Timber Truck Little Tr…" at bounding box center [784, 272] width 1568 height 400
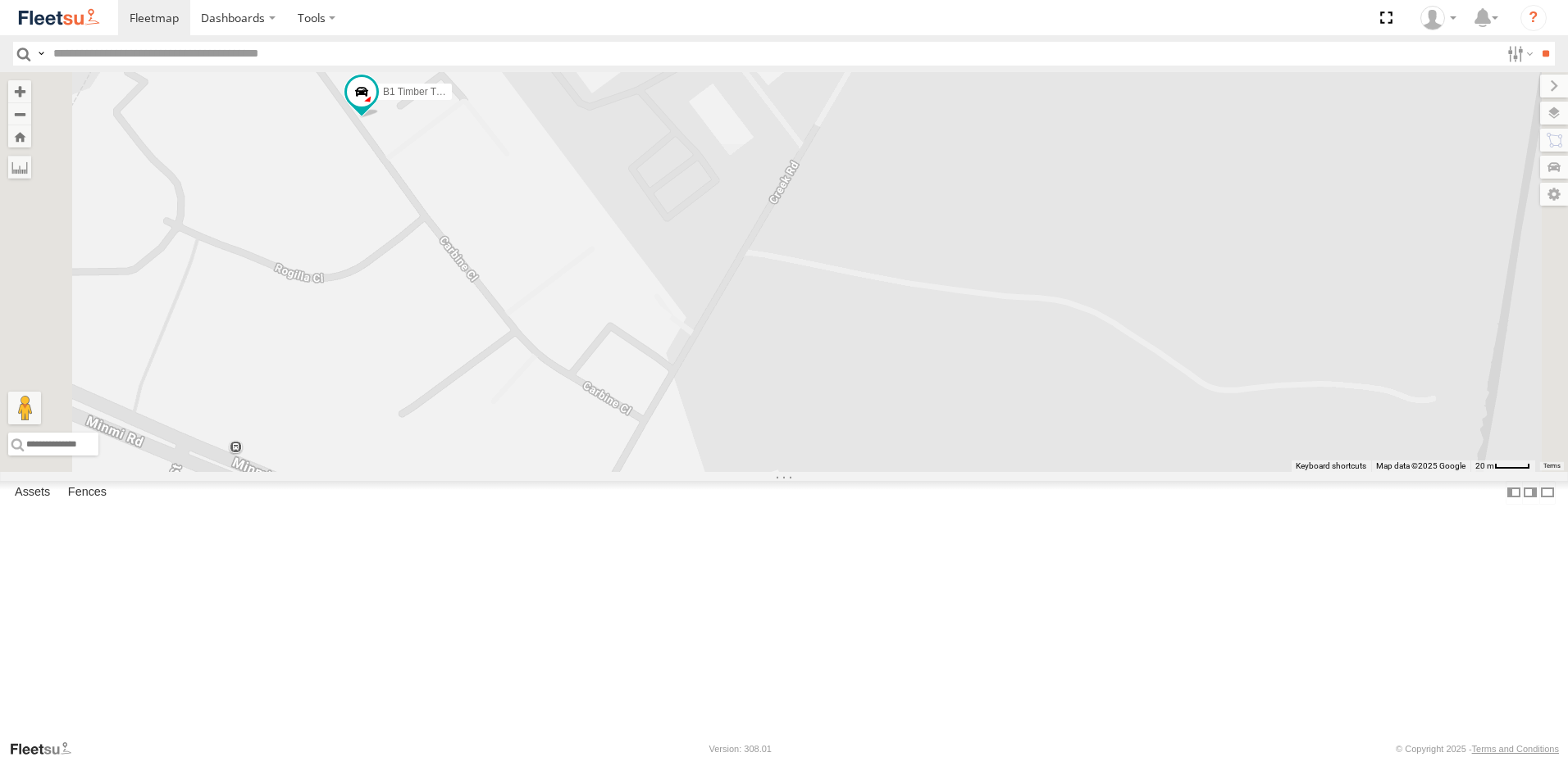
drag, startPoint x: 1087, startPoint y: 325, endPoint x: 1033, endPoint y: 448, distance: 134.3
click at [1033, 448] on div "L3 Plasterboard Truck LX4 Express Ute B5 Timber Truck B1 Timber Truck Little Tr…" at bounding box center [784, 272] width 1568 height 400
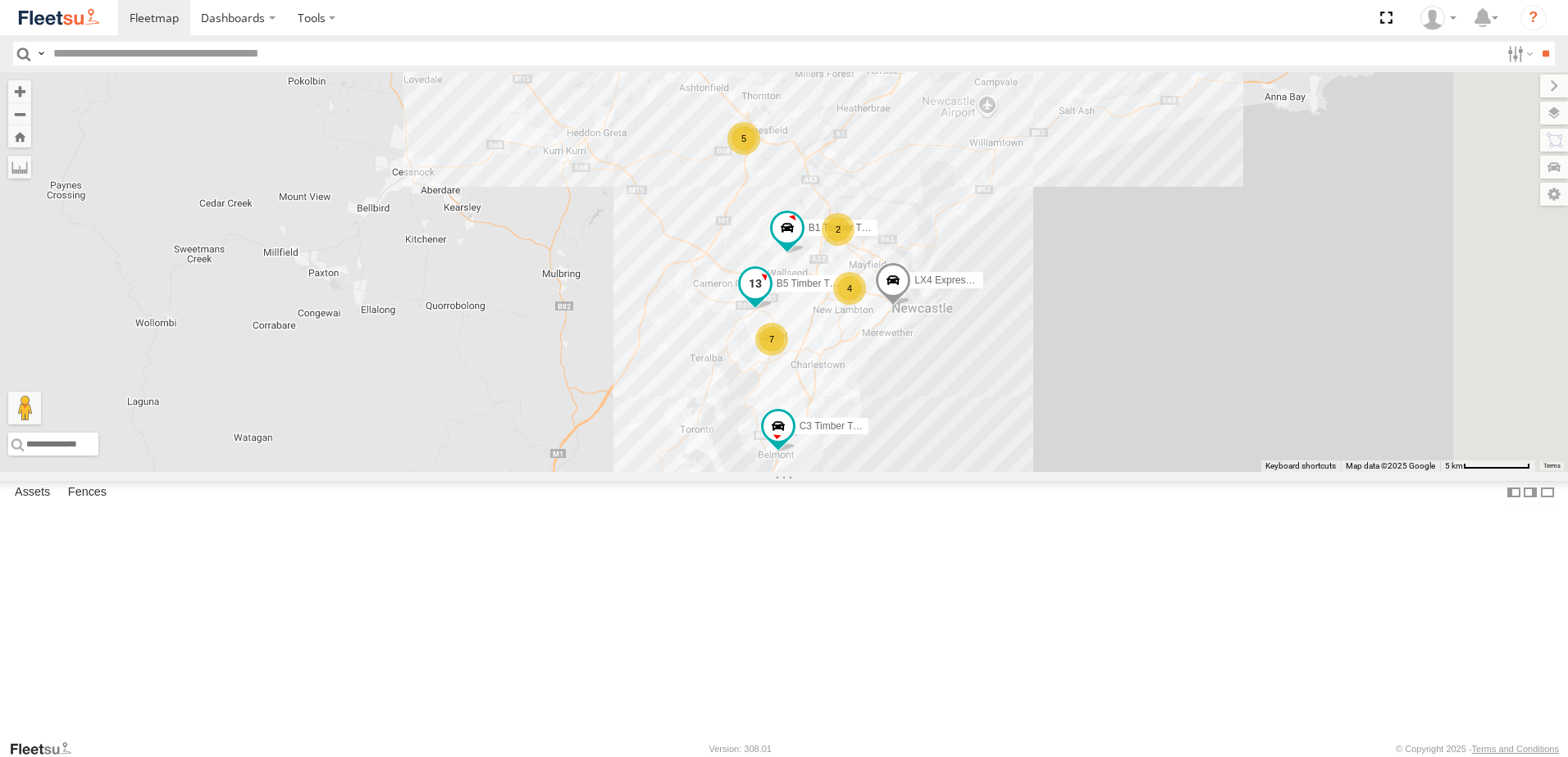
drag, startPoint x: 1017, startPoint y: 505, endPoint x: 1002, endPoint y: 392, distance: 114.0
click at [1002, 392] on div "B1 Timber Truck 5 BX1 Express Ute 4 7 C3 Timber Truck LX4 Express Ute B5 Timber…" at bounding box center [784, 272] width 1568 height 400
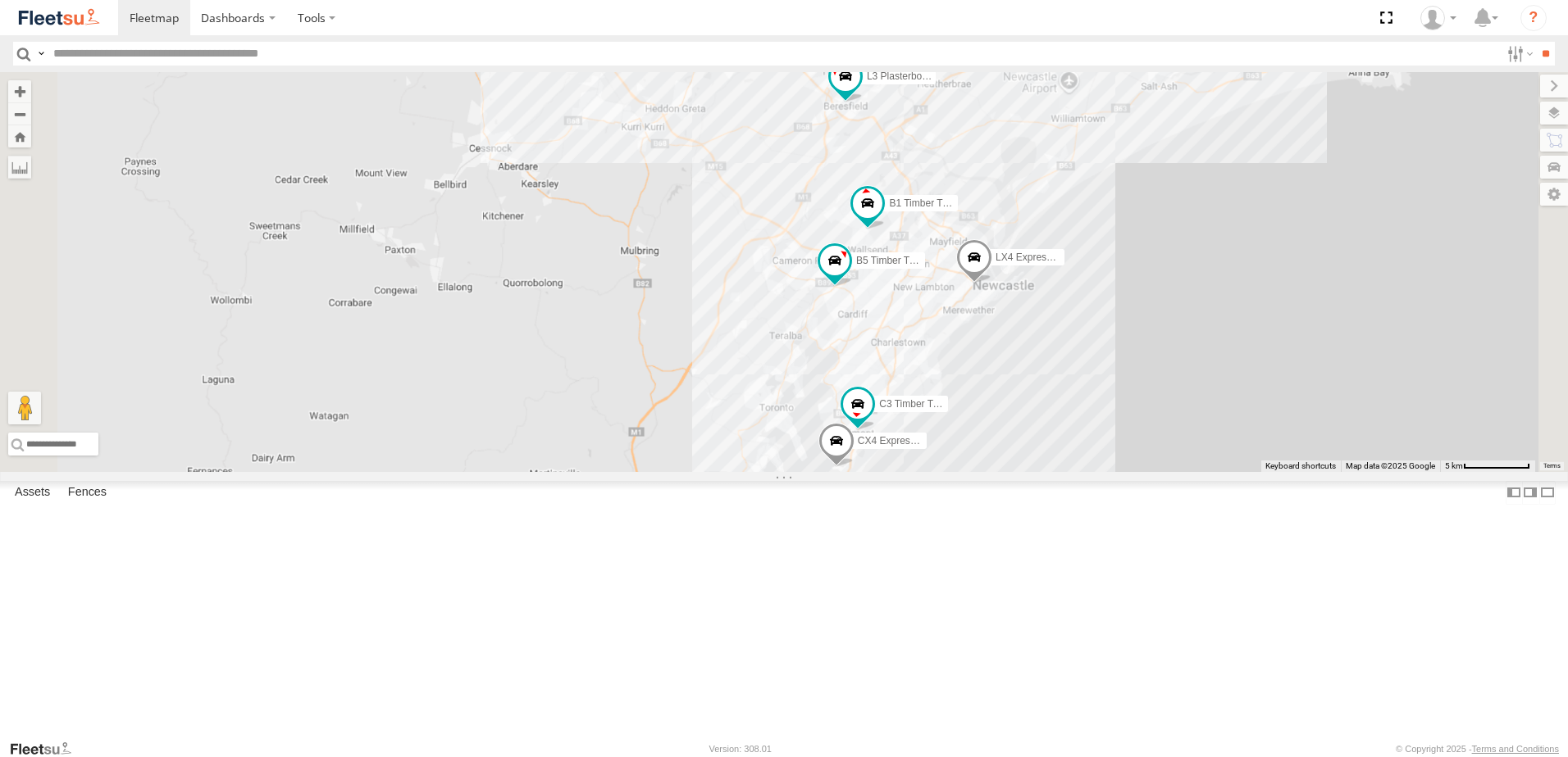
drag, startPoint x: 988, startPoint y: 304, endPoint x: 993, endPoint y: 391, distance: 87.1
click at [993, 391] on div "B1 Timber Truck BX1 Express Ute C3 Timber Truck LX4 Express Ute B5 Timber Truck…" at bounding box center [784, 272] width 1568 height 400
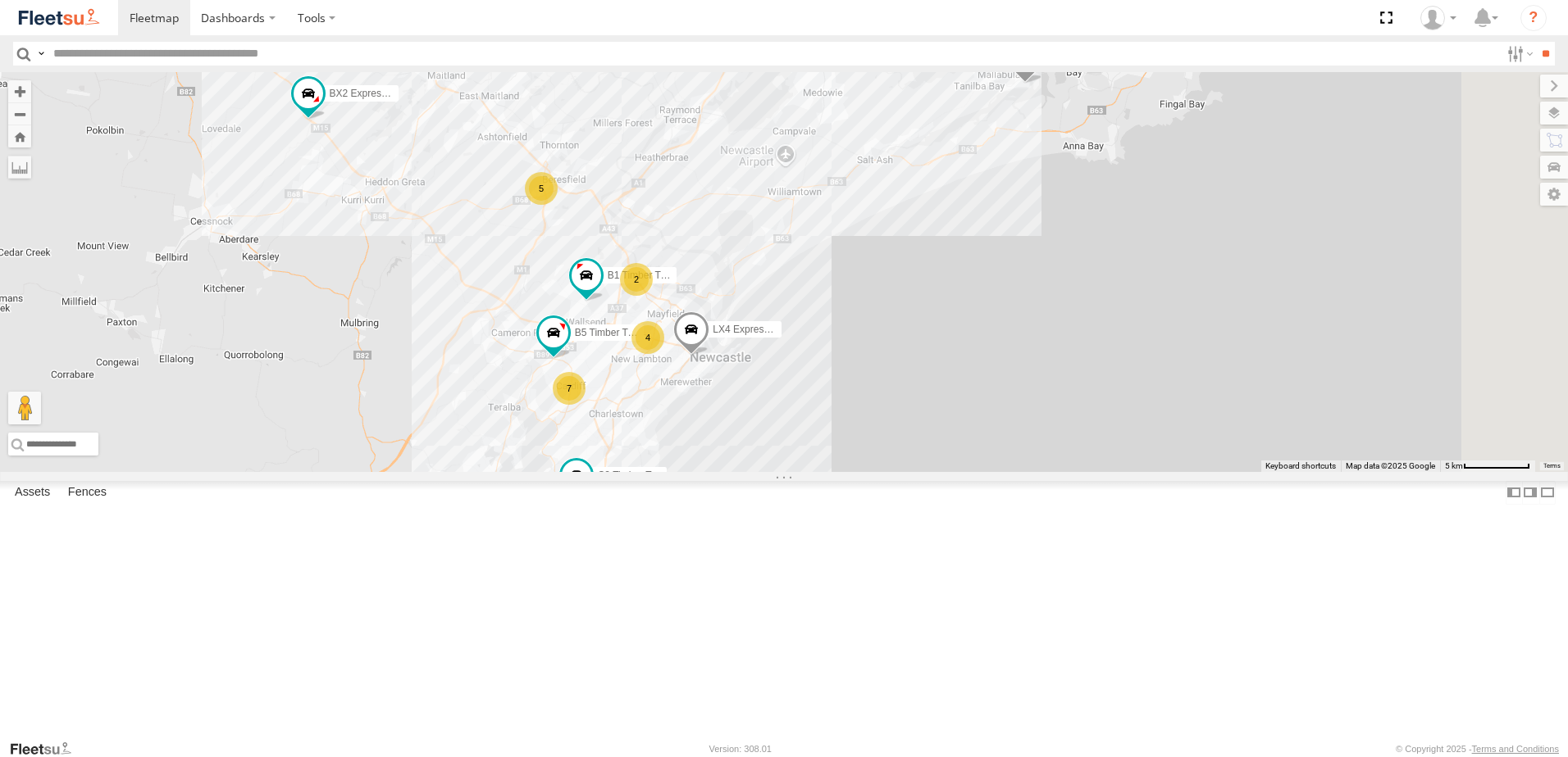
drag, startPoint x: 873, startPoint y: 250, endPoint x: 738, endPoint y: 298, distance: 143.3
click at [591, 258] on div "B1 Timber Truck BX1 Express Ute C3 Timber Truck LX4 Express Ute B5 Timber Truck…" at bounding box center [784, 272] width 1568 height 400
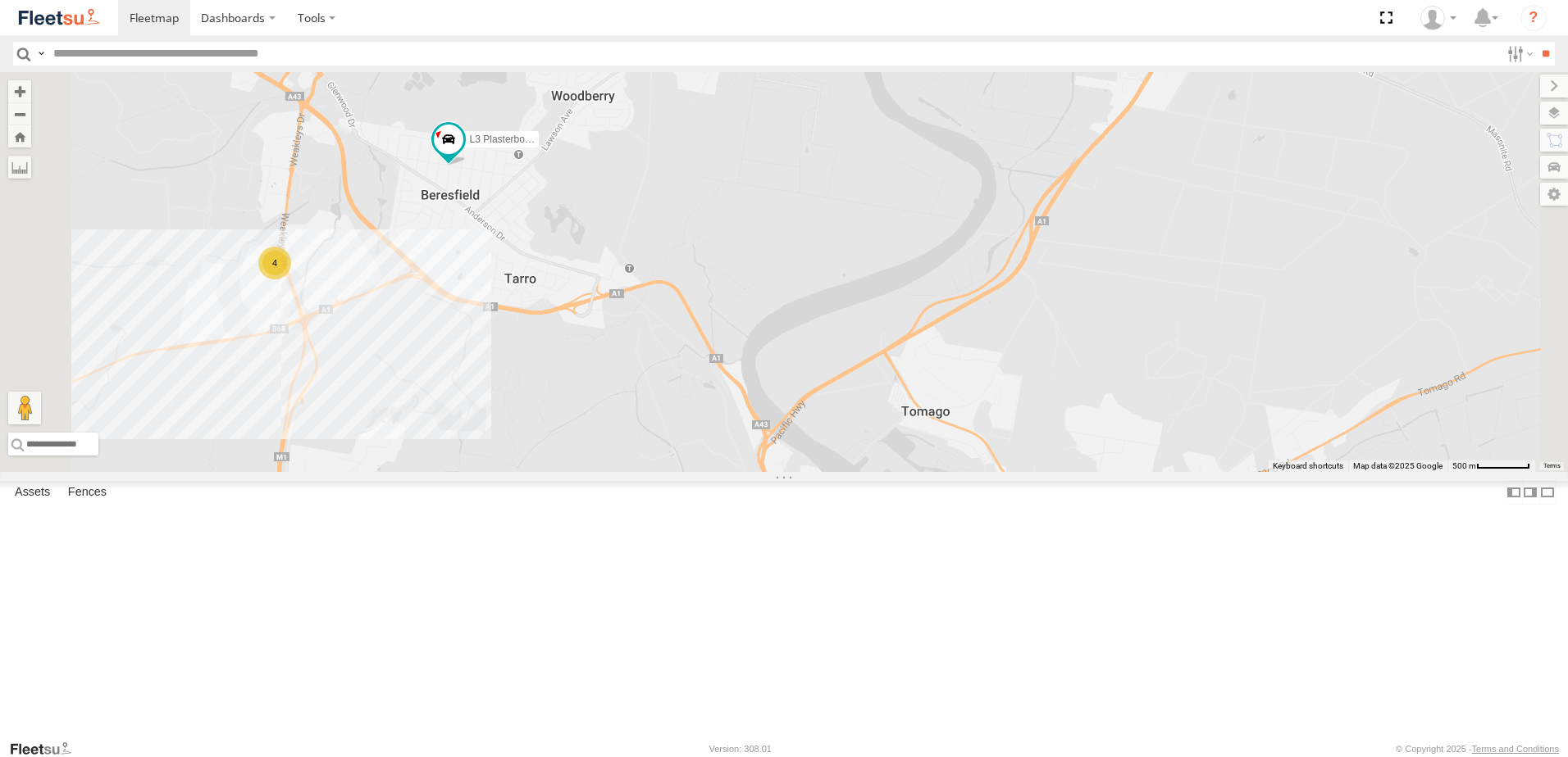
drag, startPoint x: 612, startPoint y: 374, endPoint x: 767, endPoint y: 372, distance: 155.0
click at [766, 372] on div "B1 Timber Truck BX1 Express Ute C3 Timber Truck LX4 Express Ute B5 Timber Truck…" at bounding box center [784, 272] width 1568 height 400
